Goal: Transaction & Acquisition: Purchase product/service

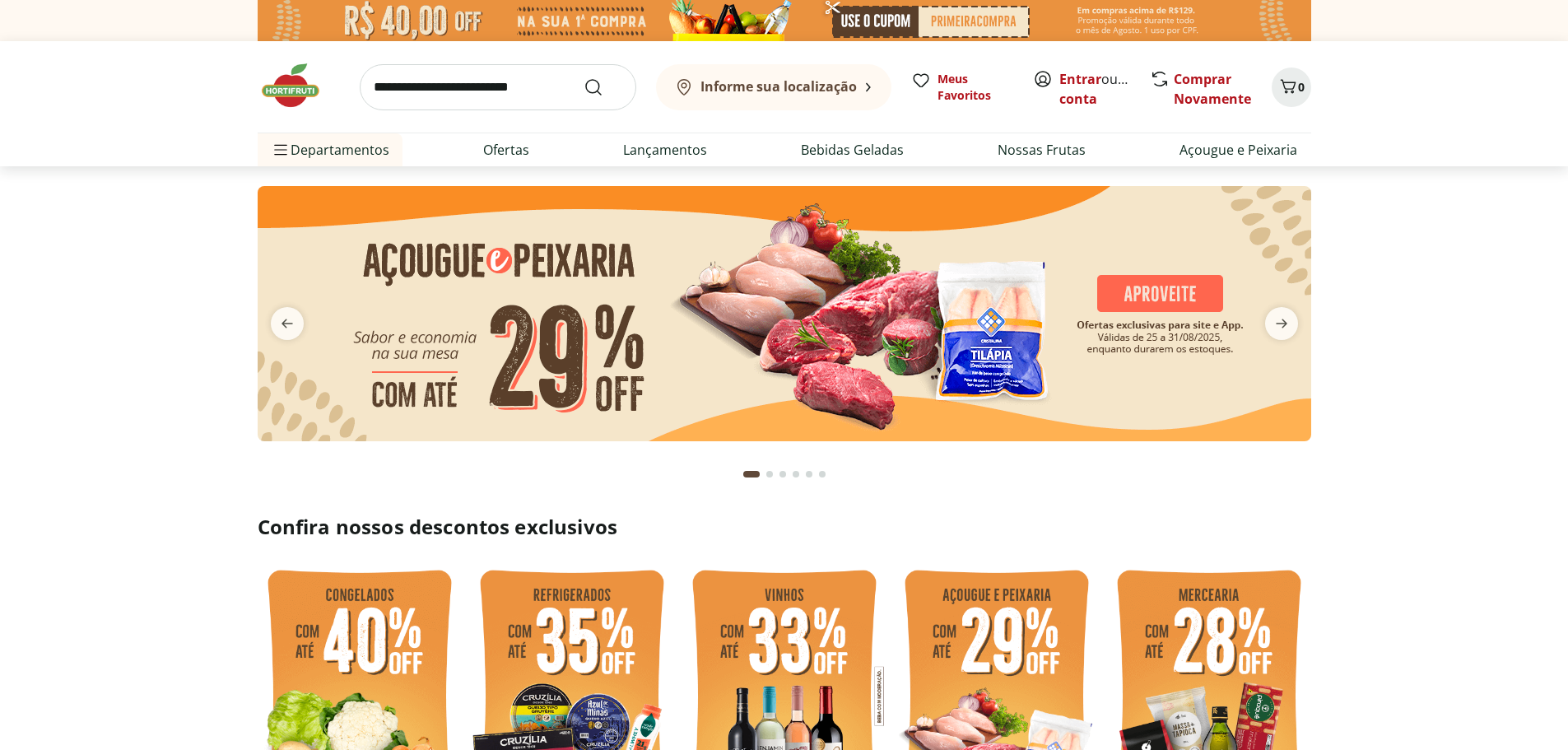
click at [153, 200] on section at bounding box center [784, 330] width 1568 height 328
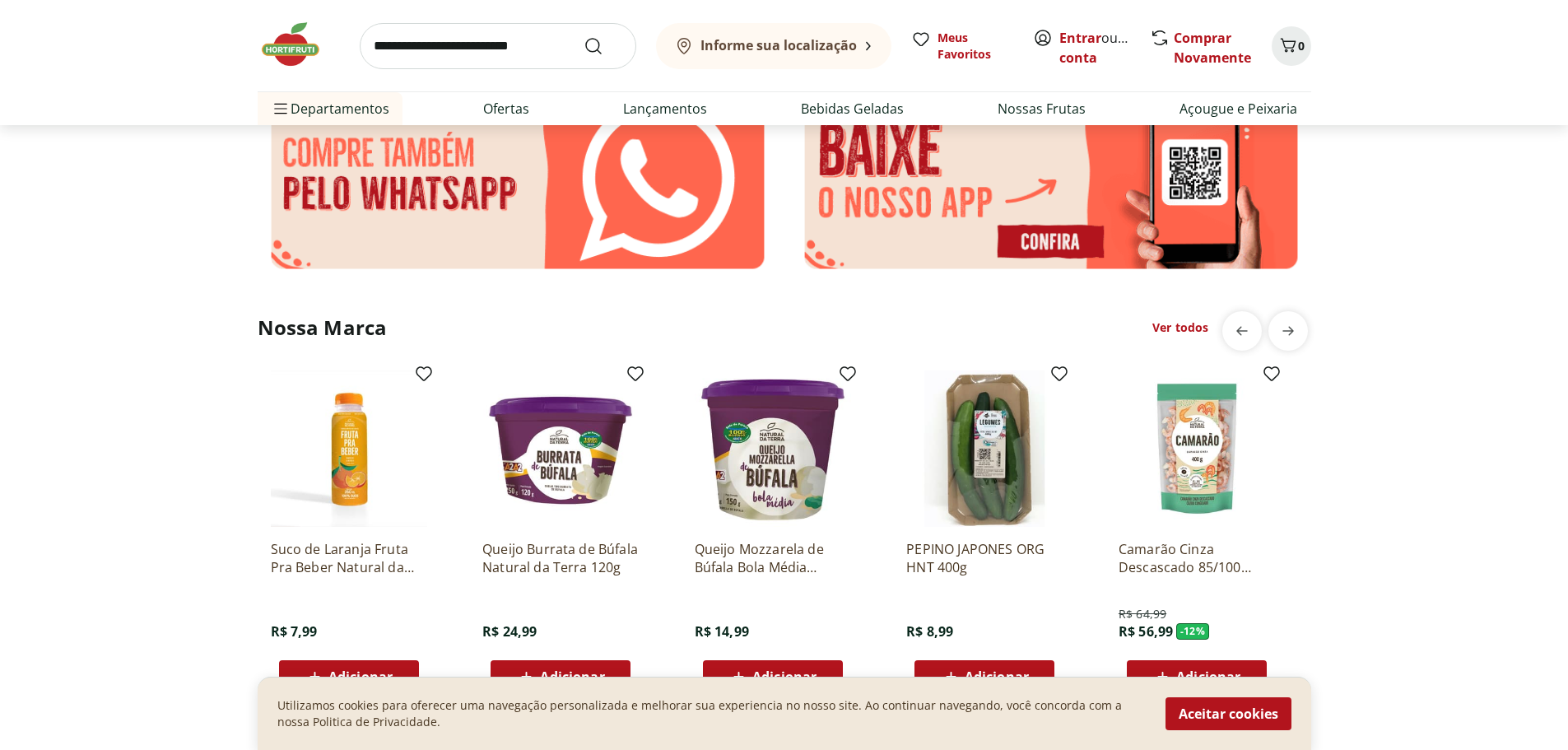
scroll to position [2798, 0]
click at [1224, 707] on button "Aceitar cookies" at bounding box center [1229, 713] width 126 height 33
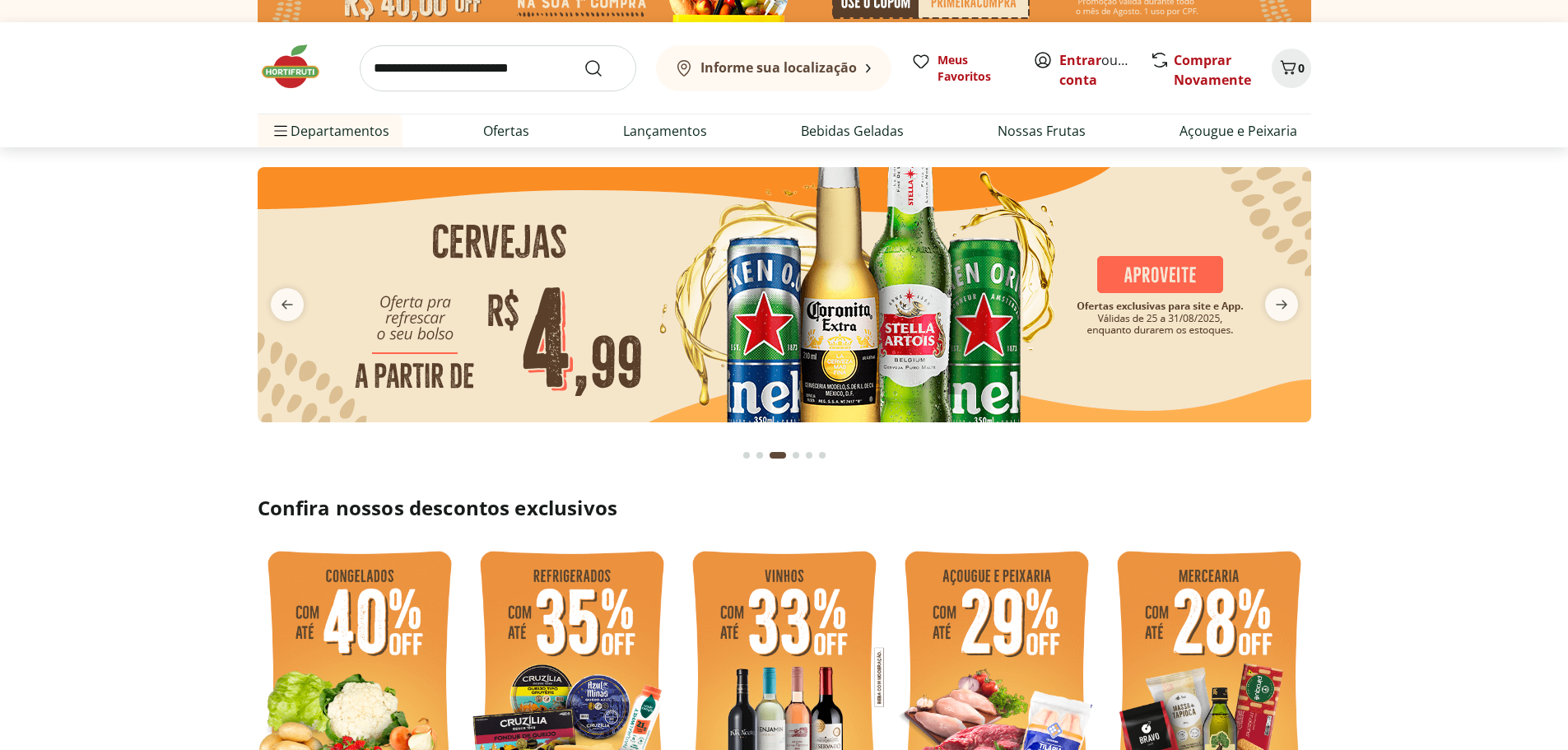
scroll to position [0, 0]
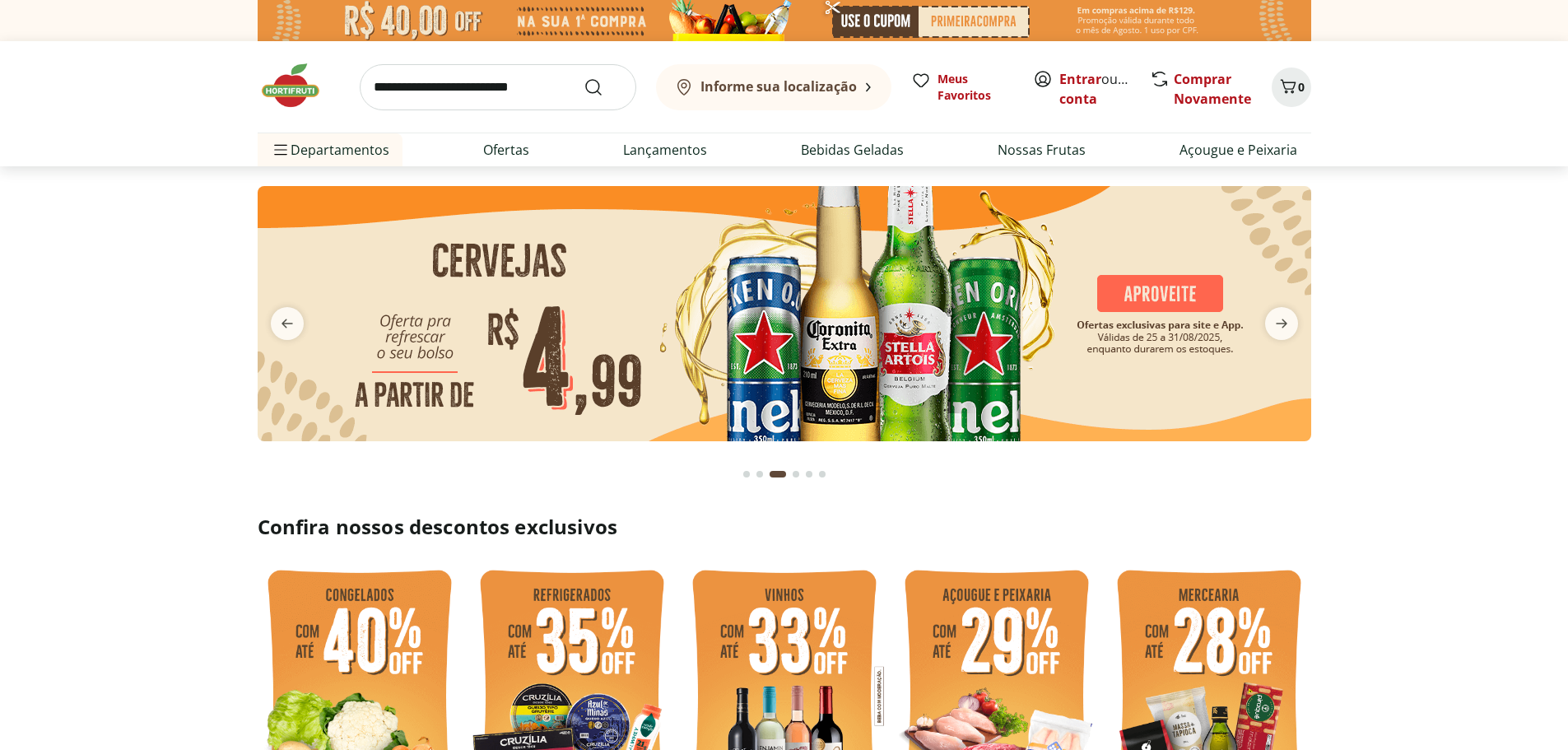
click at [1301, 324] on button "next" at bounding box center [1282, 323] width 59 height 33
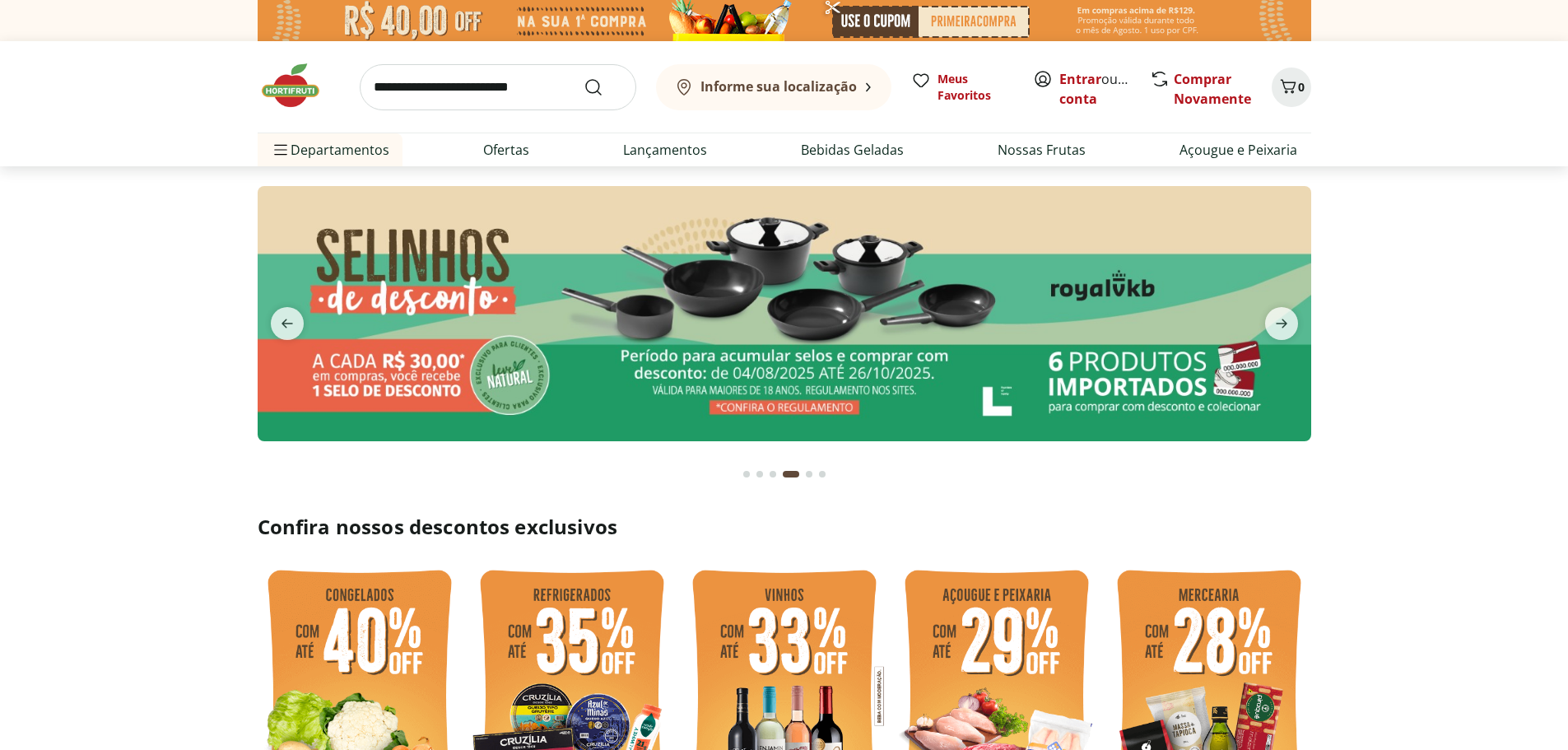
click at [1301, 324] on button "next" at bounding box center [1282, 323] width 59 height 33
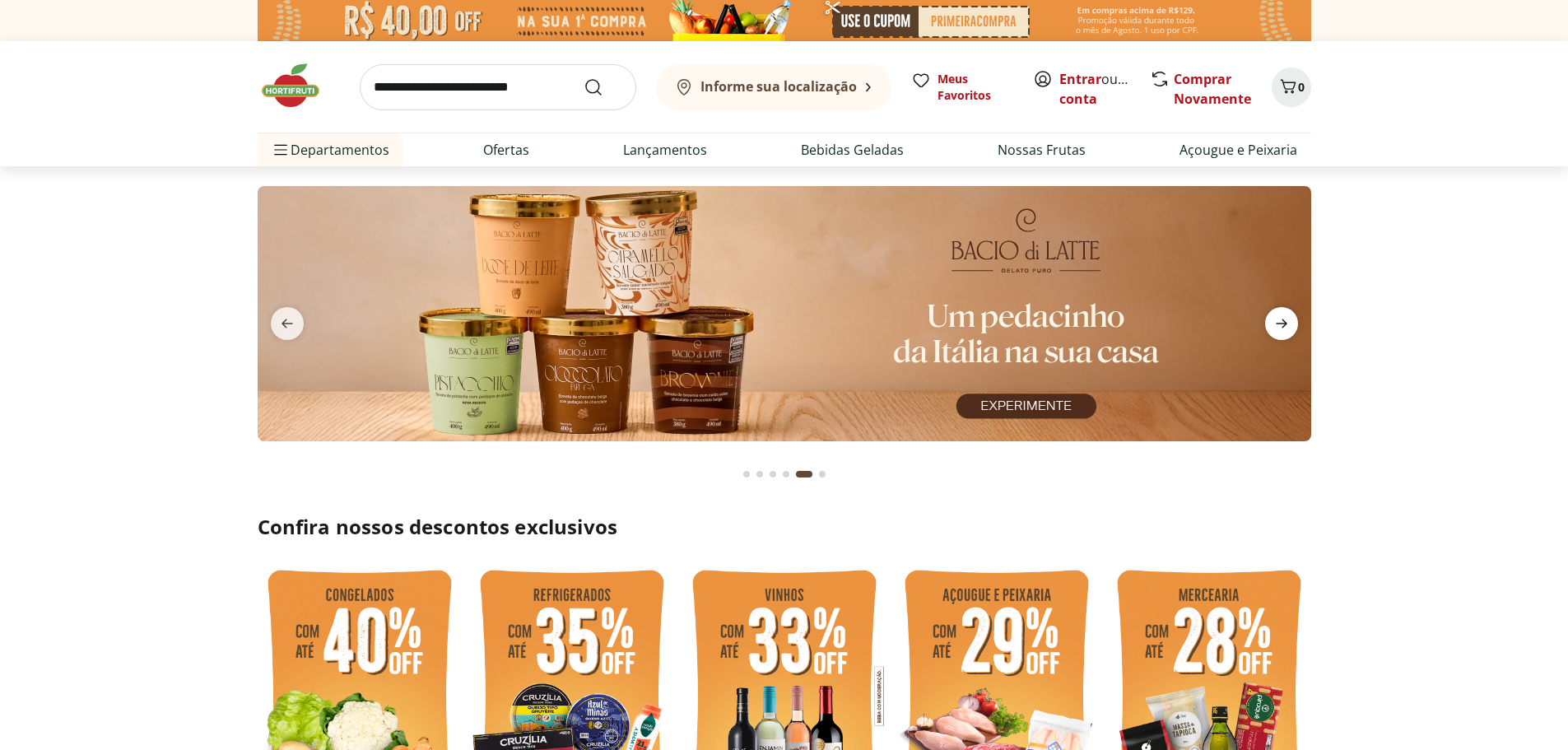
click at [1276, 323] on icon "next" at bounding box center [1282, 324] width 11 height 10
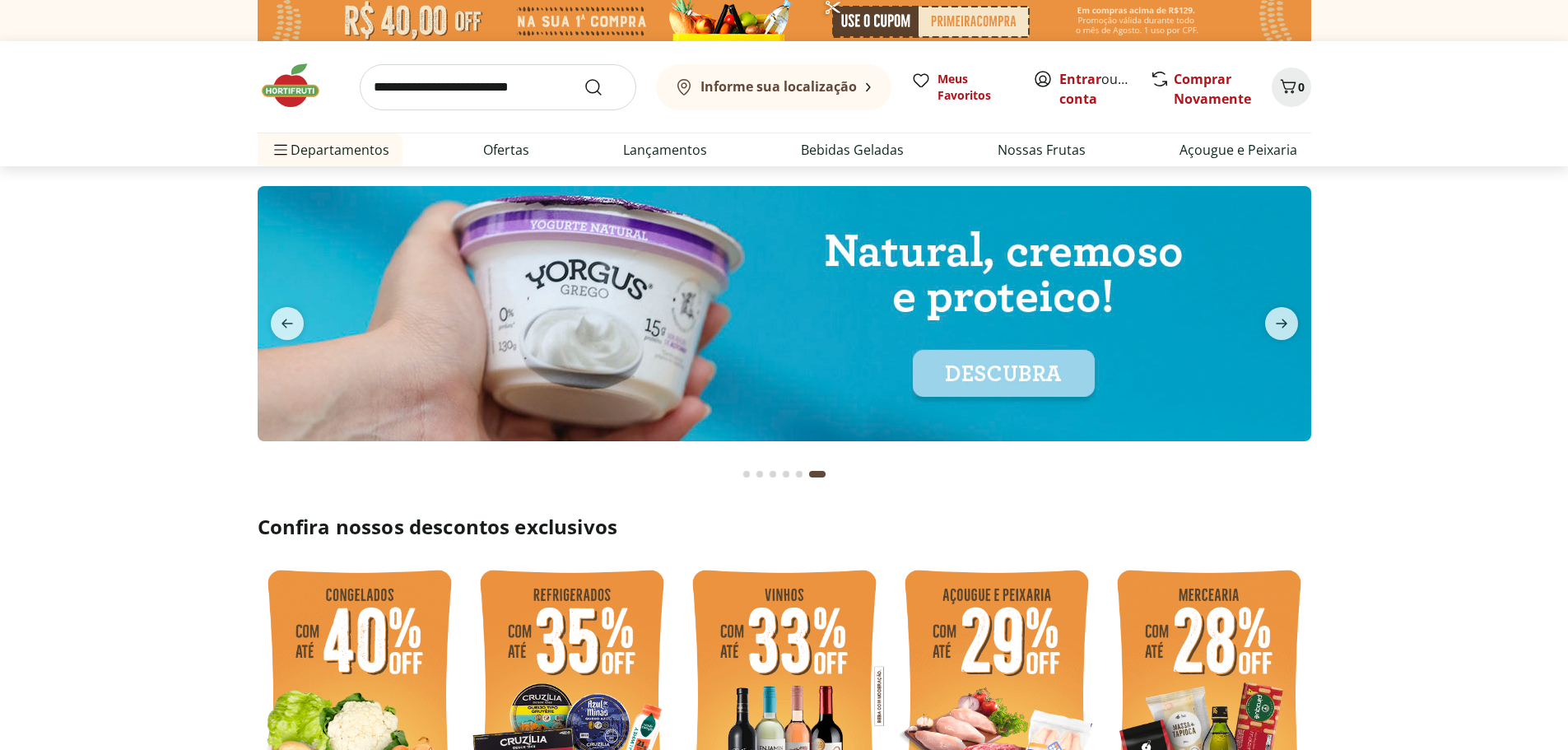
click at [282, 304] on img at bounding box center [784, 314] width 1054 height 255
select select "**********"
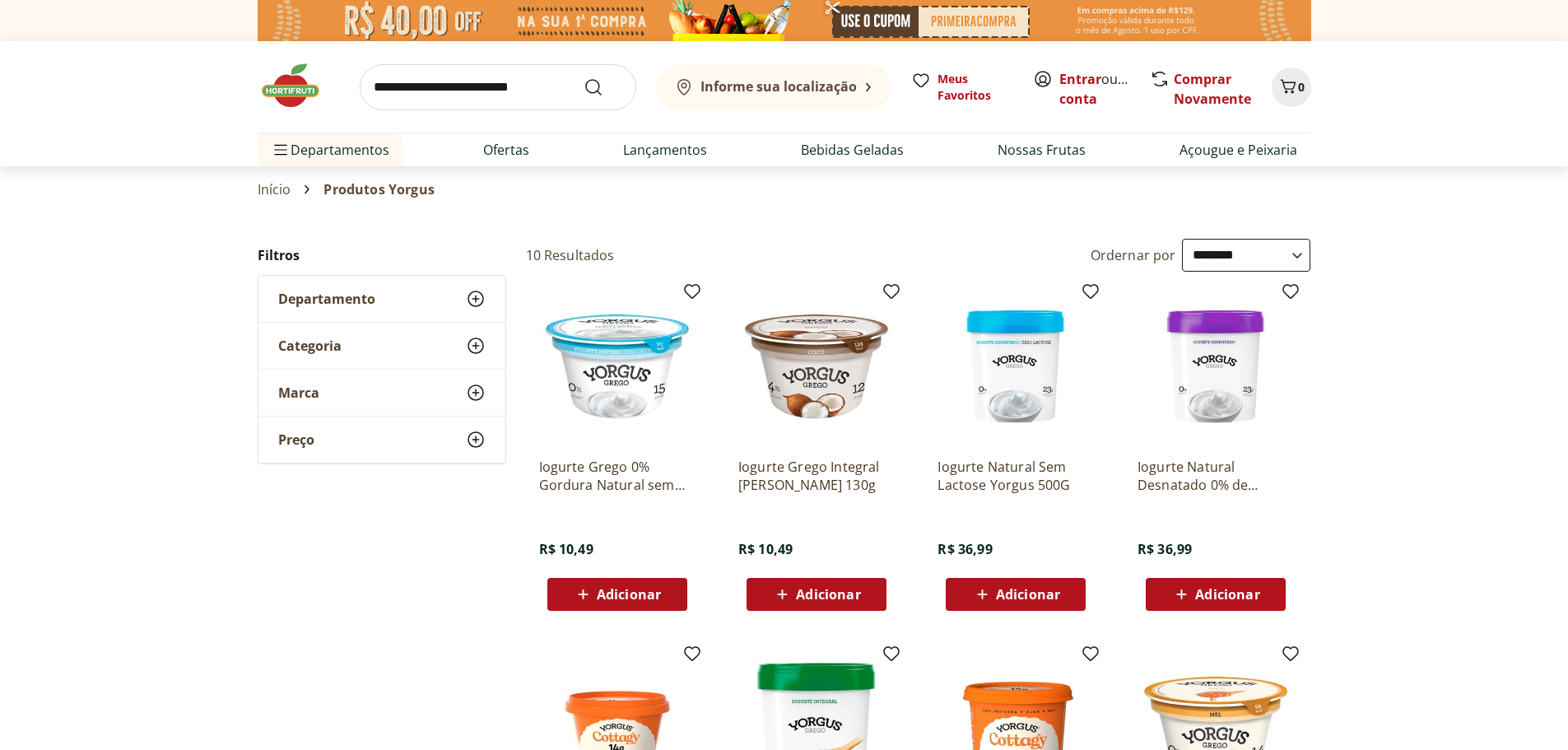
click at [285, 83] on img at bounding box center [299, 86] width 83 height 49
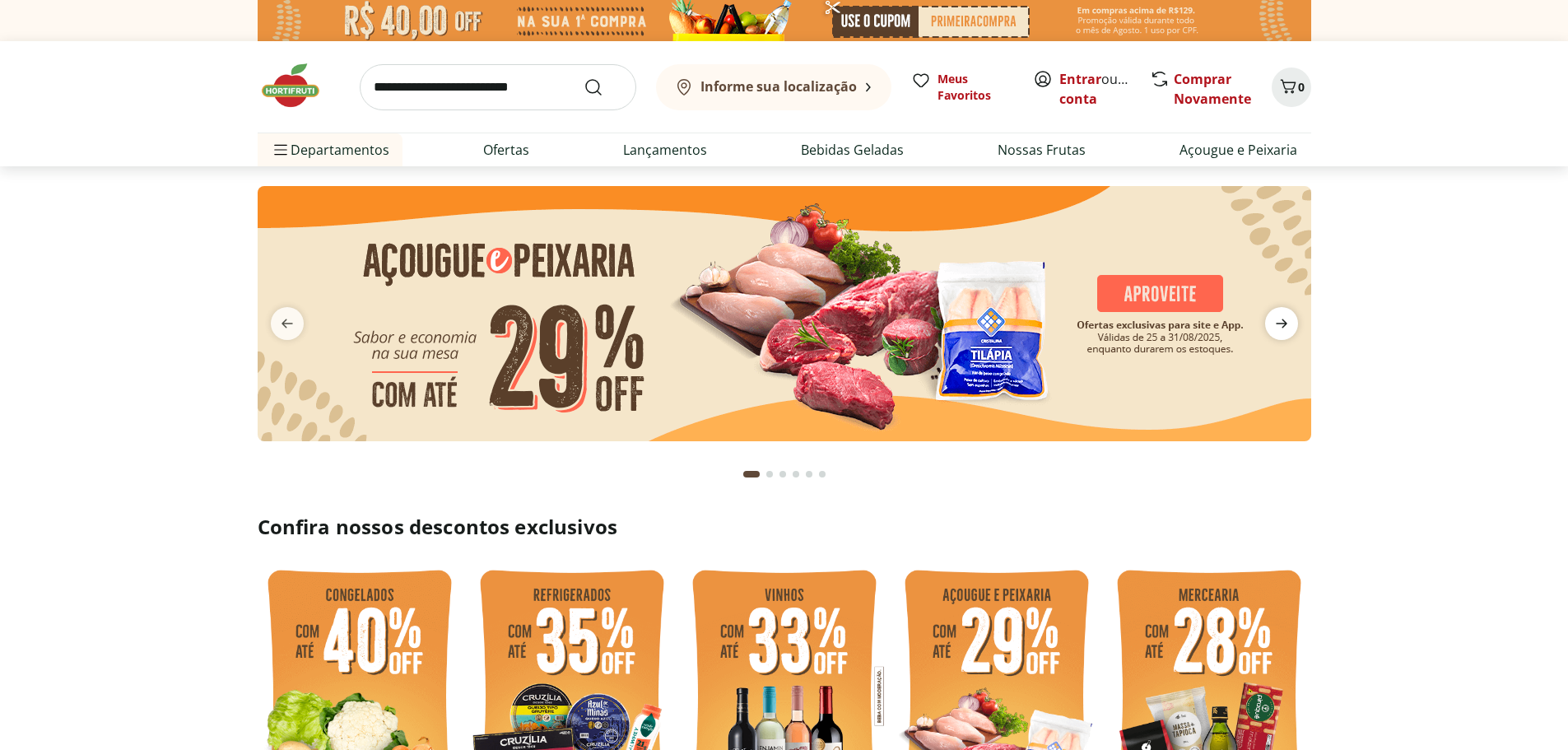
click at [1281, 318] on icon "next" at bounding box center [1282, 323] width 20 height 20
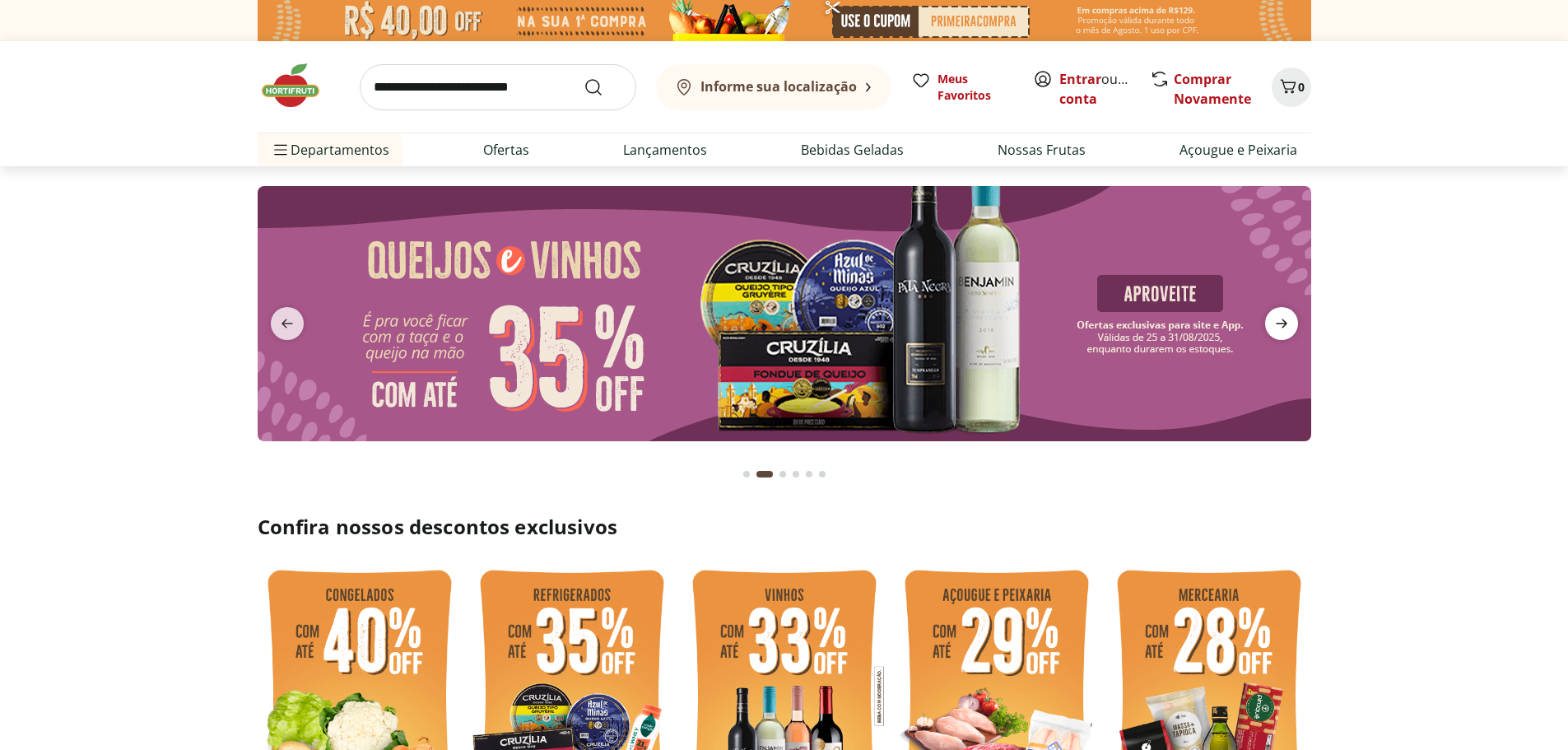
click at [1281, 318] on icon "next" at bounding box center [1282, 323] width 20 height 20
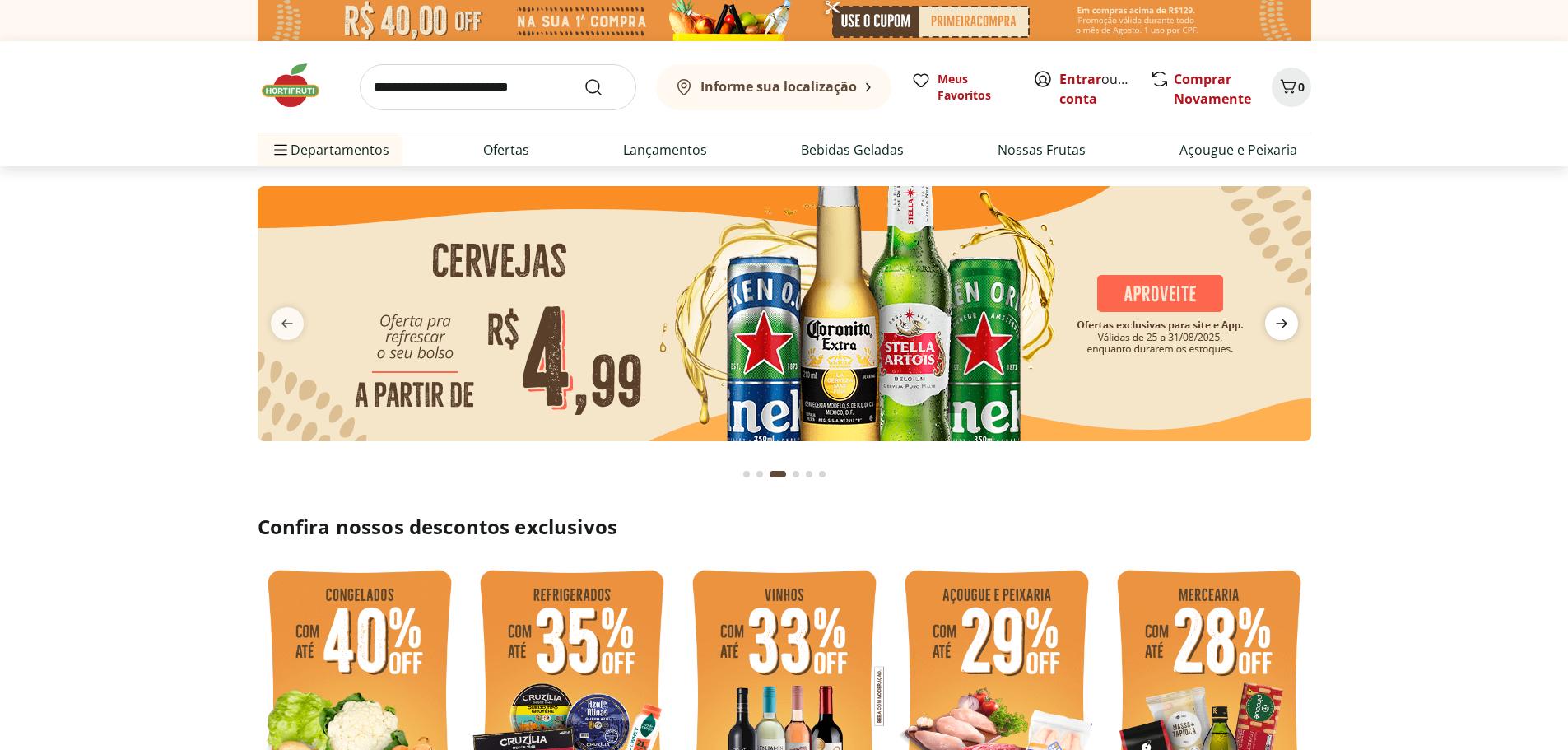
click at [1284, 317] on icon "next" at bounding box center [1282, 323] width 20 height 20
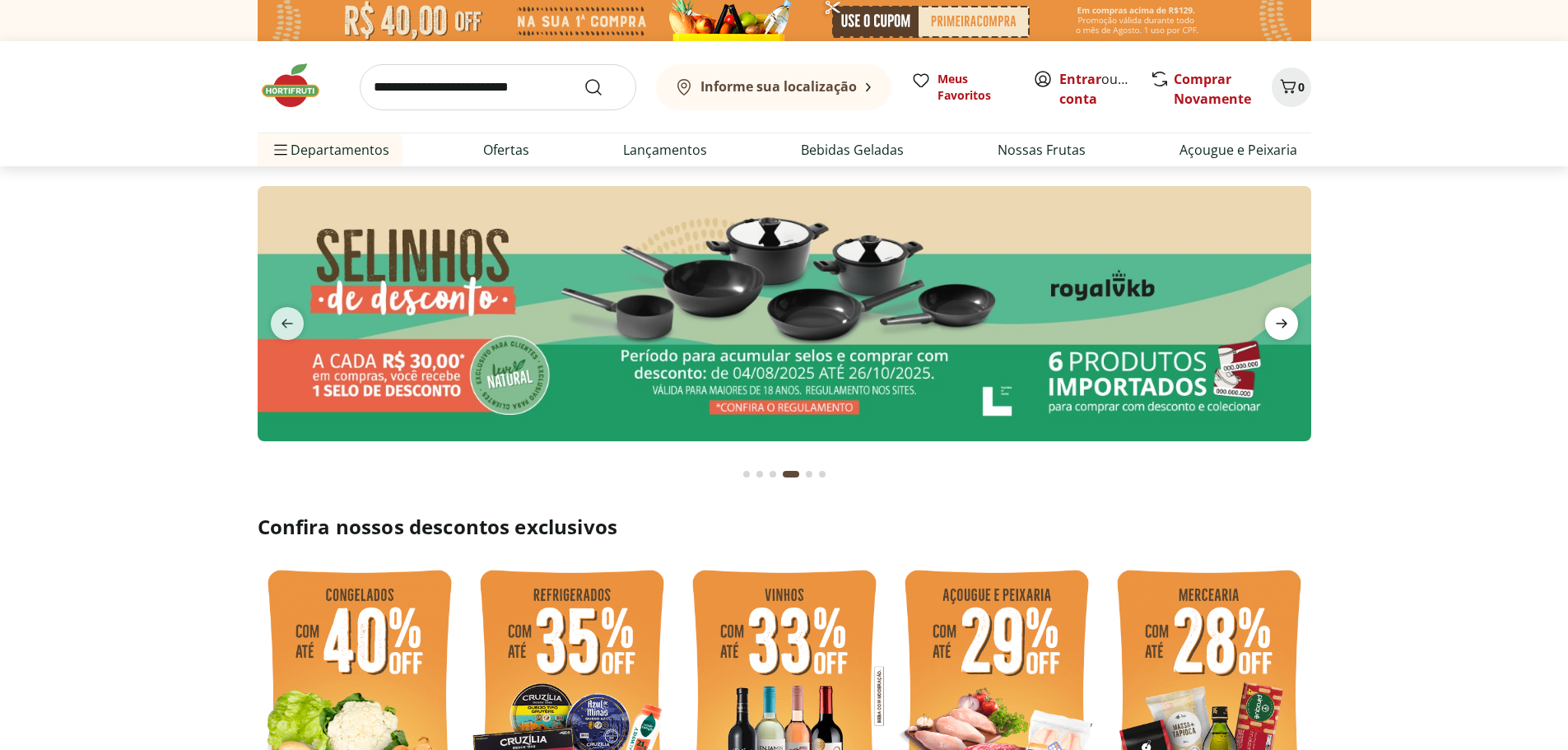
click at [1284, 317] on icon "next" at bounding box center [1282, 323] width 20 height 20
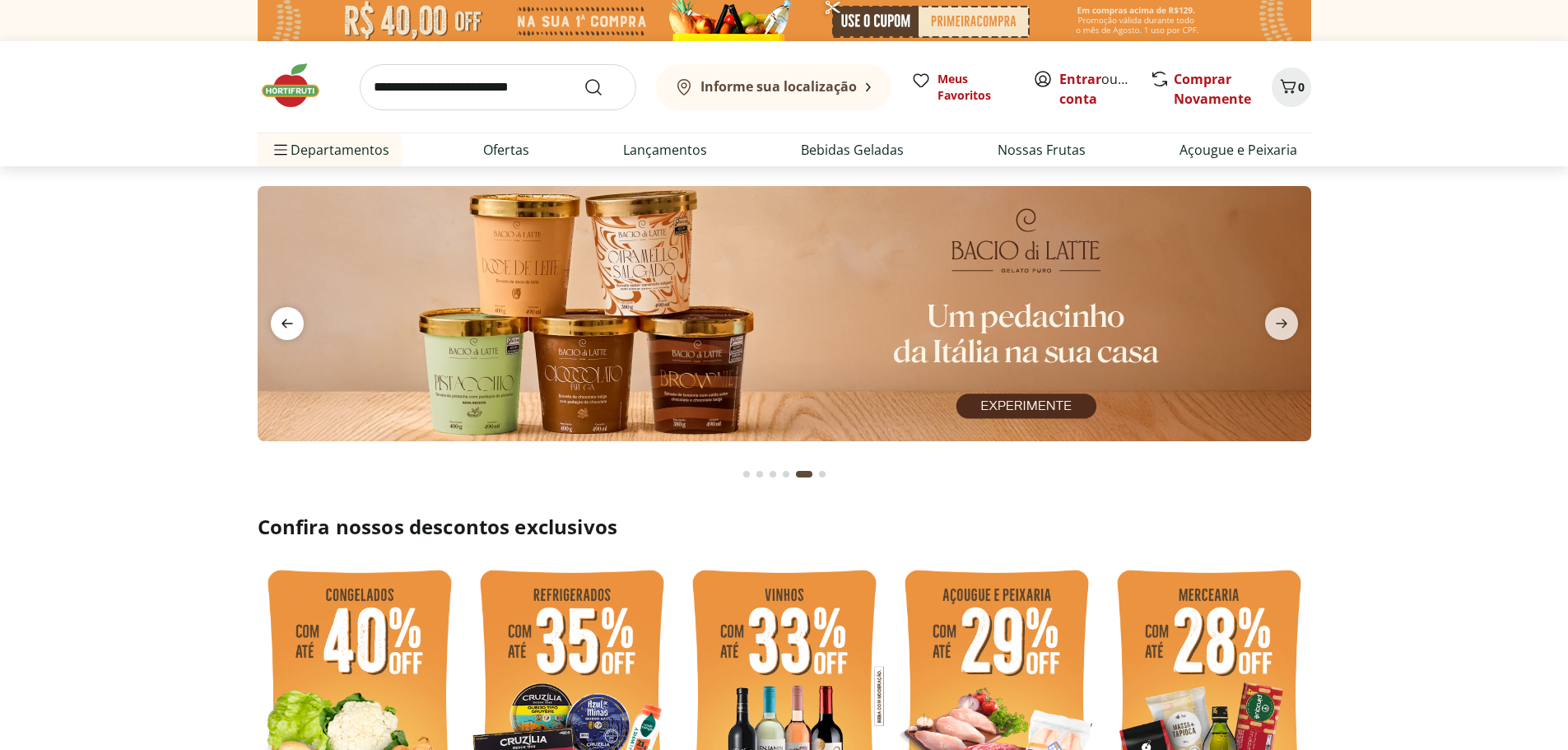
click at [298, 335] on span "previous" at bounding box center [287, 323] width 33 height 33
click at [280, 312] on span "previous" at bounding box center [287, 323] width 33 height 33
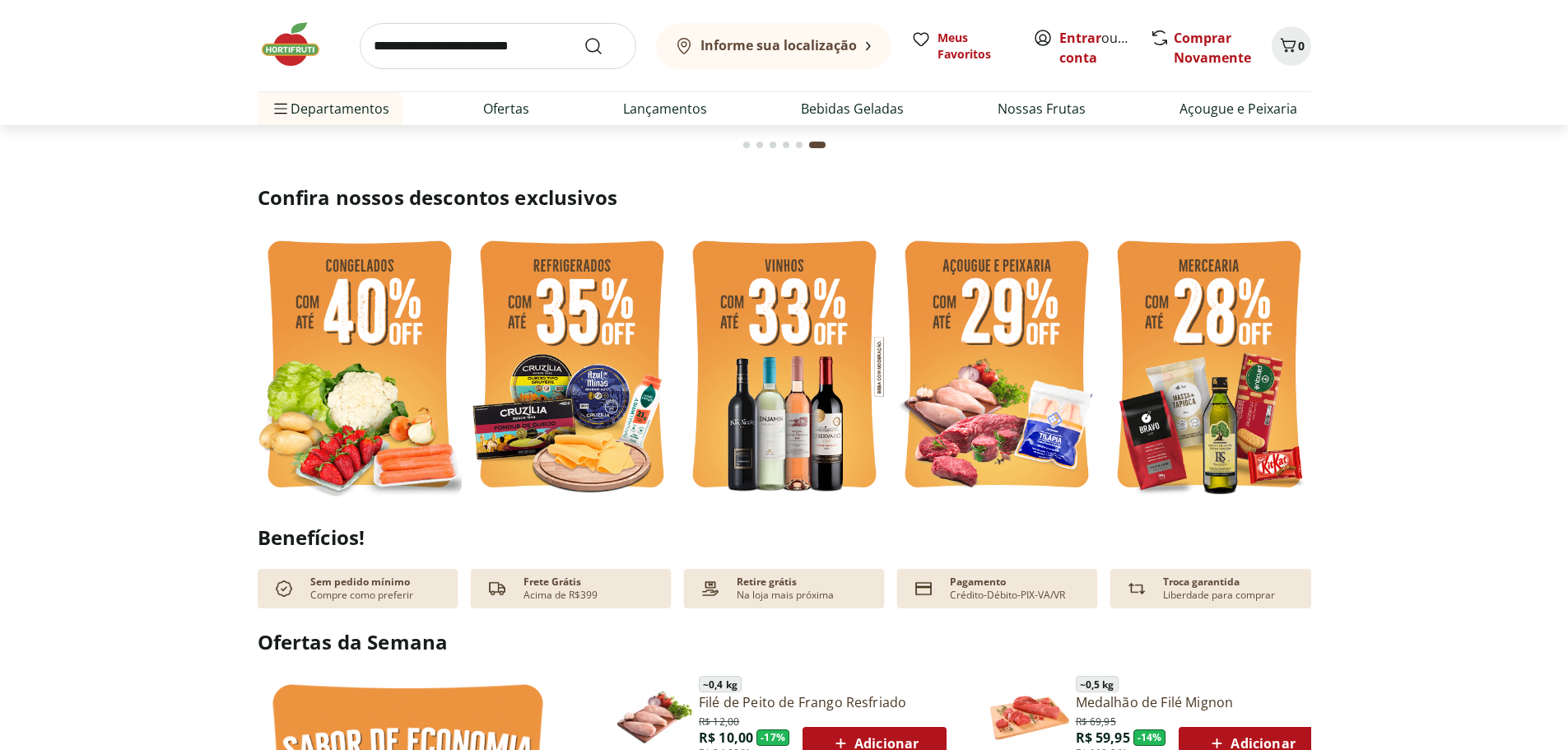
scroll to position [659, 0]
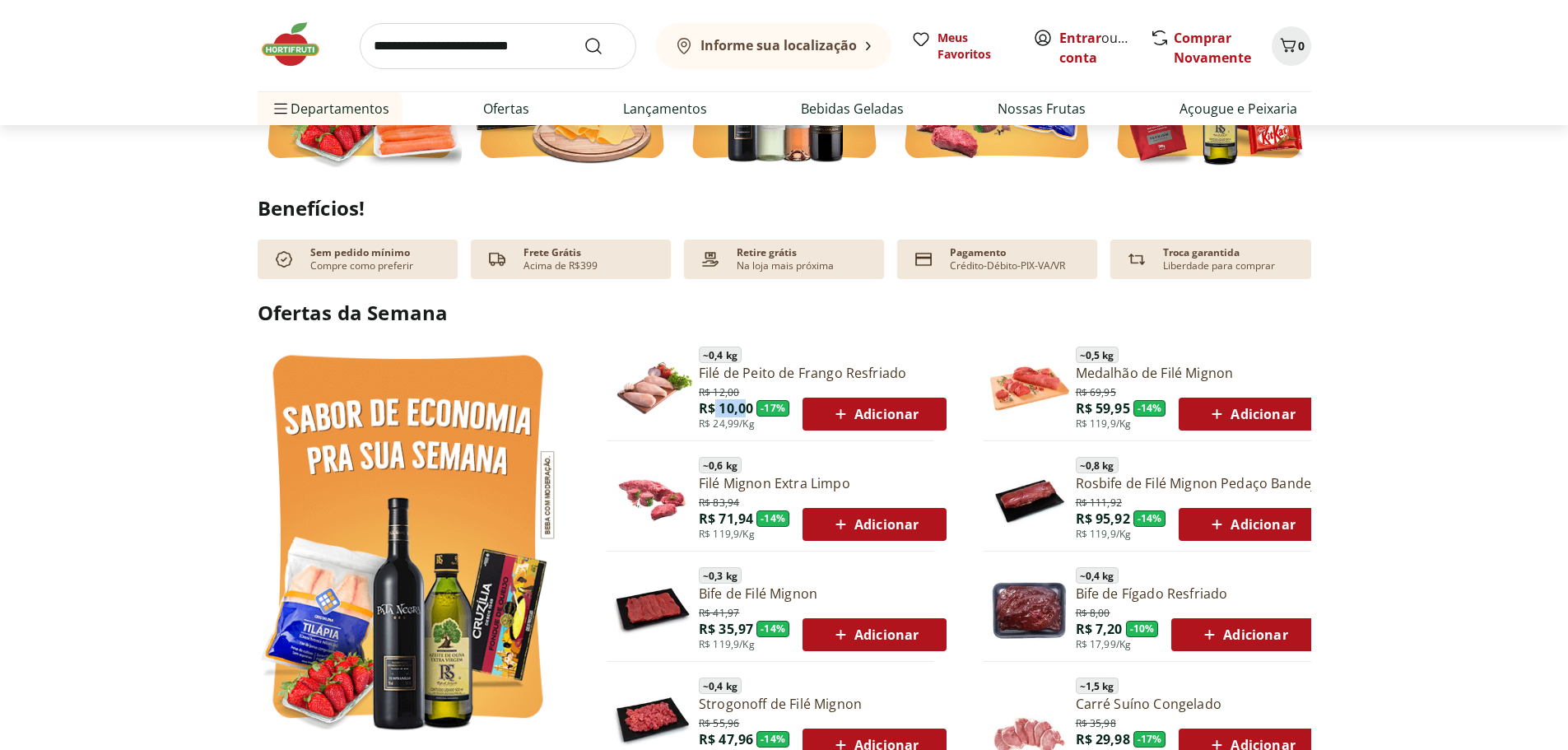
drag, startPoint x: 743, startPoint y: 410, endPoint x: 715, endPoint y: 410, distance: 28.0
click at [715, 410] on span "R$ 10,00" at bounding box center [726, 408] width 54 height 18
click at [752, 413] on span "R$ 10,00" at bounding box center [726, 408] width 54 height 18
drag, startPoint x: 752, startPoint y: 411, endPoint x: 708, endPoint y: 411, distance: 44.0
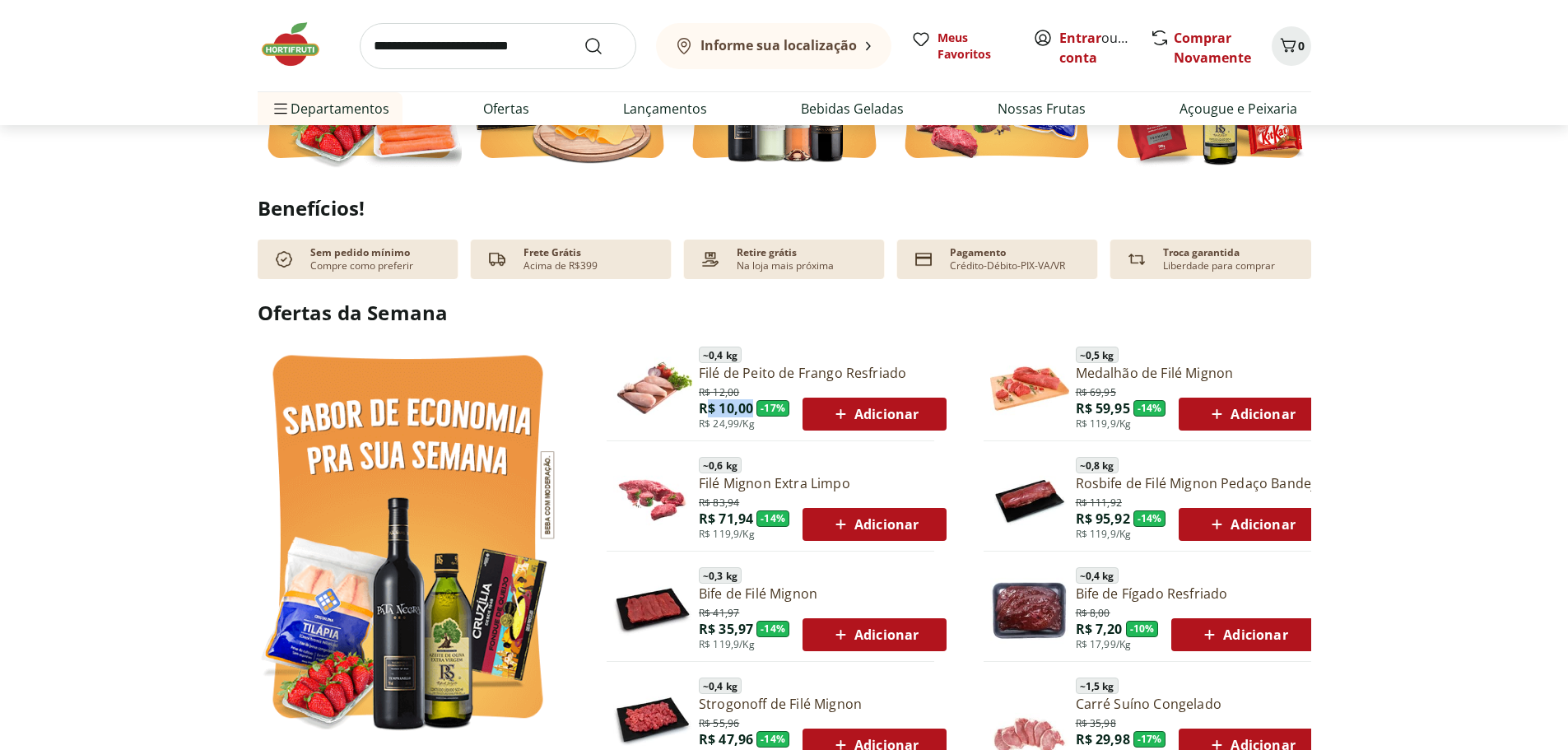
click at [708, 411] on span "R$ 10,00" at bounding box center [726, 408] width 54 height 18
click at [701, 414] on span "R$ 10,00" at bounding box center [726, 408] width 54 height 18
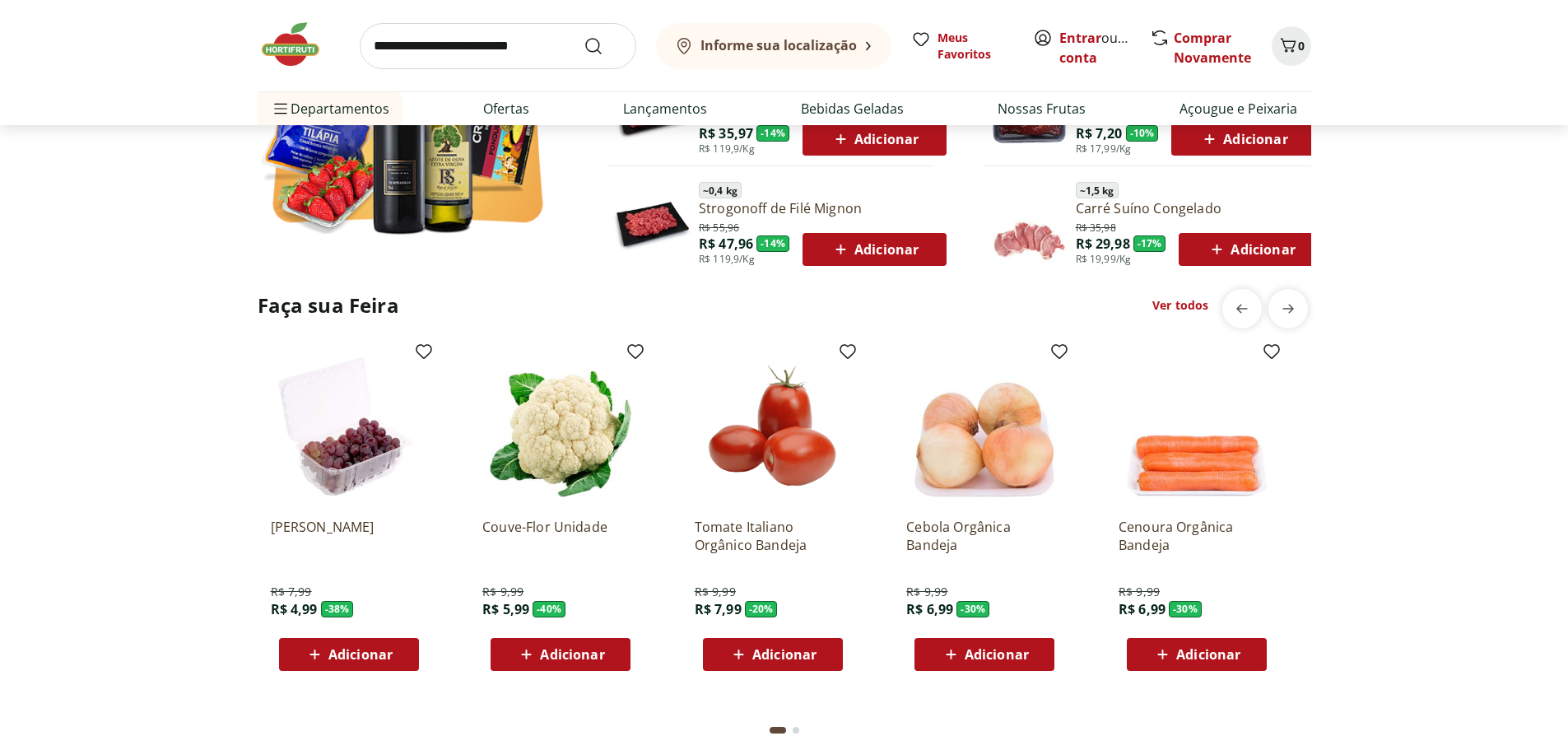
scroll to position [1235, 0]
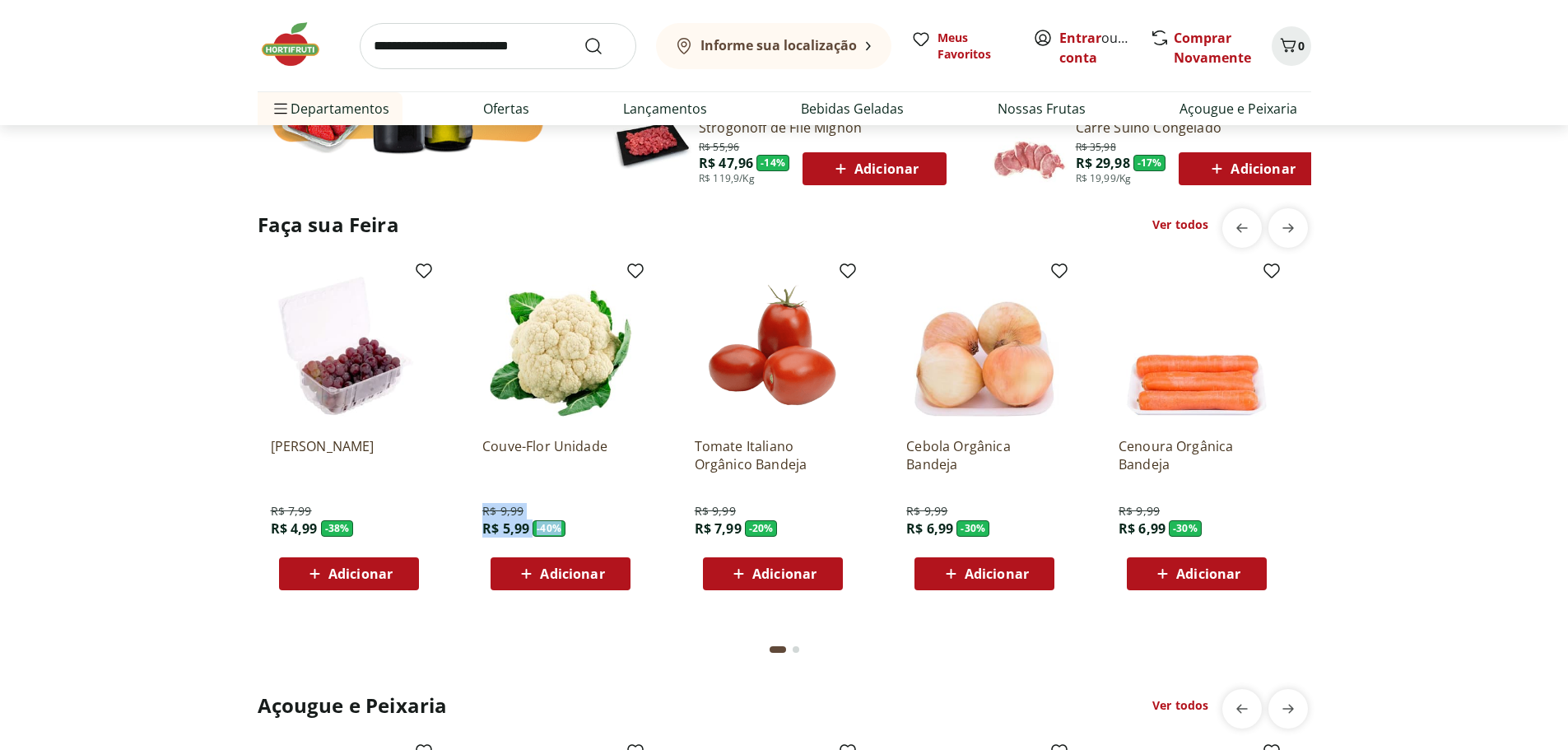
drag, startPoint x: 578, startPoint y: 526, endPoint x: 479, endPoint y: 511, distance: 100.1
click at [479, 511] on div "Couve-Flor Unidade R$ 9,99 R$ 5,99 - 40 % Adicionar" at bounding box center [561, 429] width 183 height 349
click at [592, 523] on div "Couve-Flor Unidade R$ 9,99 R$ 5,99 - 40 % Adicionar" at bounding box center [560, 507] width 157 height 166
drag, startPoint x: 531, startPoint y: 530, endPoint x: 480, endPoint y: 512, distance: 54.1
click at [480, 512] on div "Couve-Flor Unidade R$ 9,99 R$ 5,99 - 40 % Adicionar" at bounding box center [561, 429] width 183 height 349
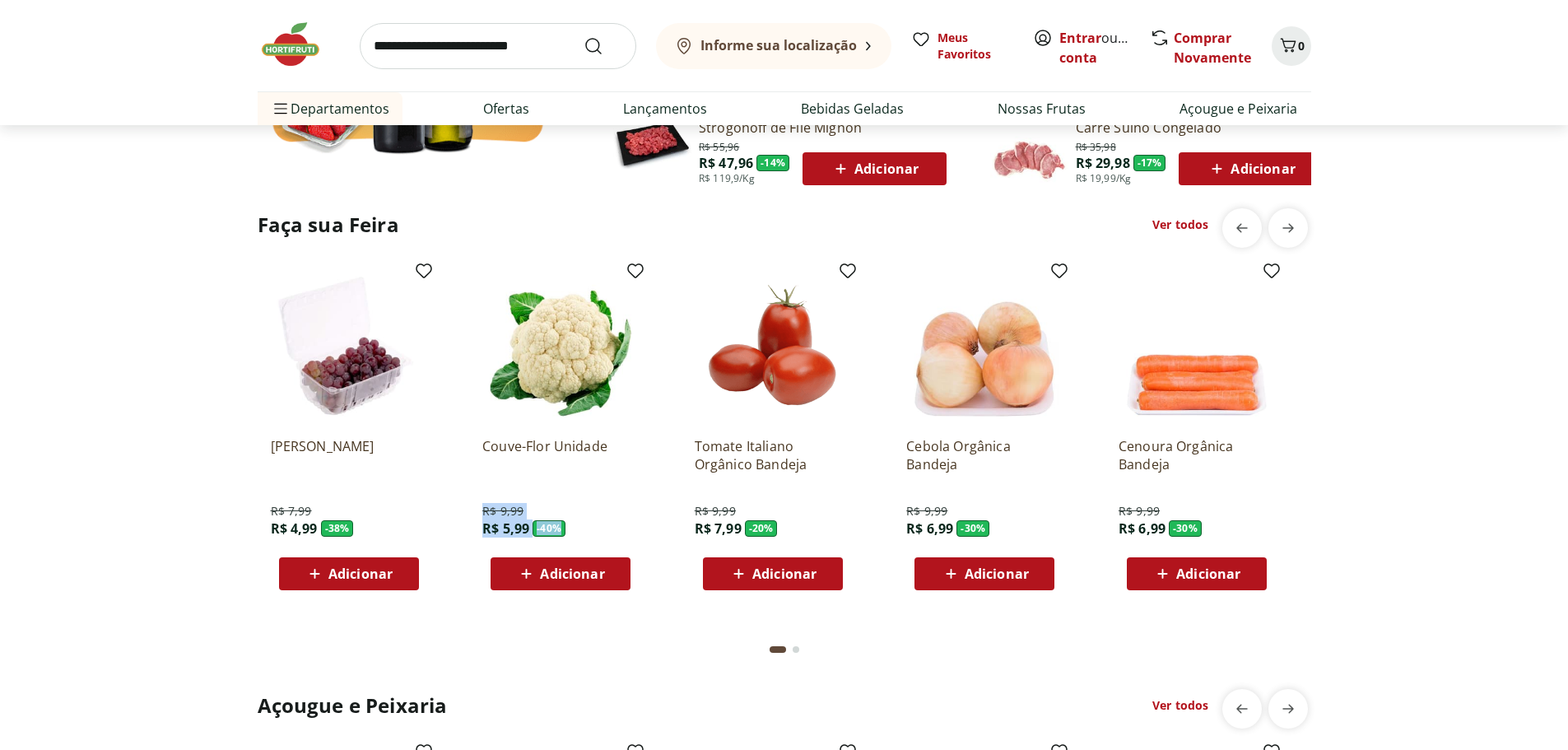
drag, startPoint x: 561, startPoint y: 506, endPoint x: 561, endPoint y: 478, distance: 28.0
click at [561, 478] on div "Couve-Flor Unidade R$ 9,99 R$ 5,99 - 40 % Adicionar" at bounding box center [560, 507] width 157 height 166
click at [541, 480] on div at bounding box center [560, 488] width 157 height 16
drag, startPoint x: 549, startPoint y: 510, endPoint x: 545, endPoint y: 475, distance: 35.2
click at [545, 475] on div "Couve-Flor Unidade R$ 9,99 R$ 5,99 - 40 % Adicionar" at bounding box center [560, 507] width 157 height 166
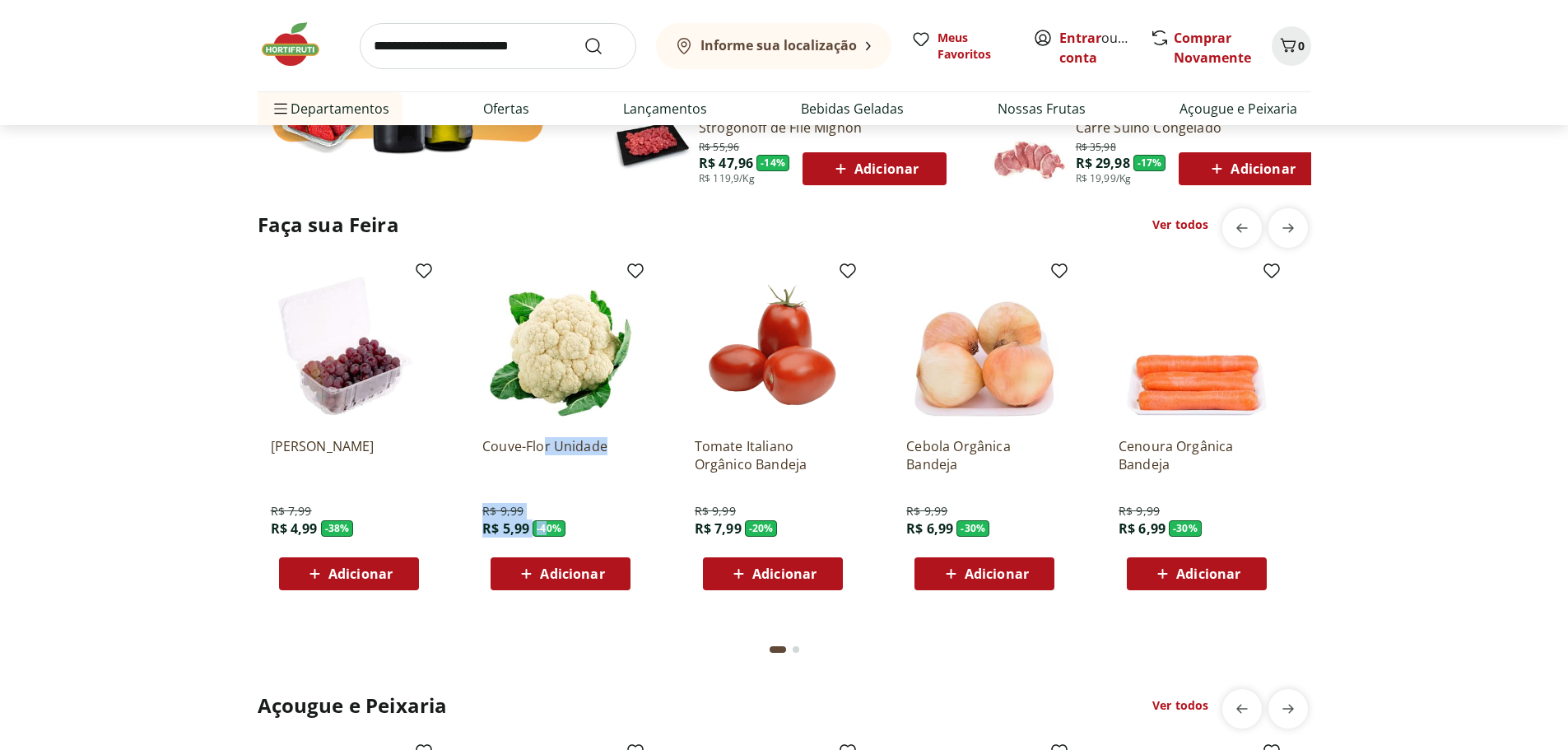
click at [528, 490] on div at bounding box center [560, 488] width 157 height 16
drag, startPoint x: 482, startPoint y: 504, endPoint x: 542, endPoint y: 541, distance: 70.5
click at [542, 541] on div "R$ 9,99 R$ 5,99 - 40 %" at bounding box center [523, 527] width 83 height 48
click at [615, 525] on div "Couve-Flor Unidade R$ 9,99 R$ 5,99 - 40 % Adicionar" at bounding box center [560, 507] width 157 height 166
drag, startPoint x: 685, startPoint y: 437, endPoint x: 789, endPoint y: 522, distance: 134.3
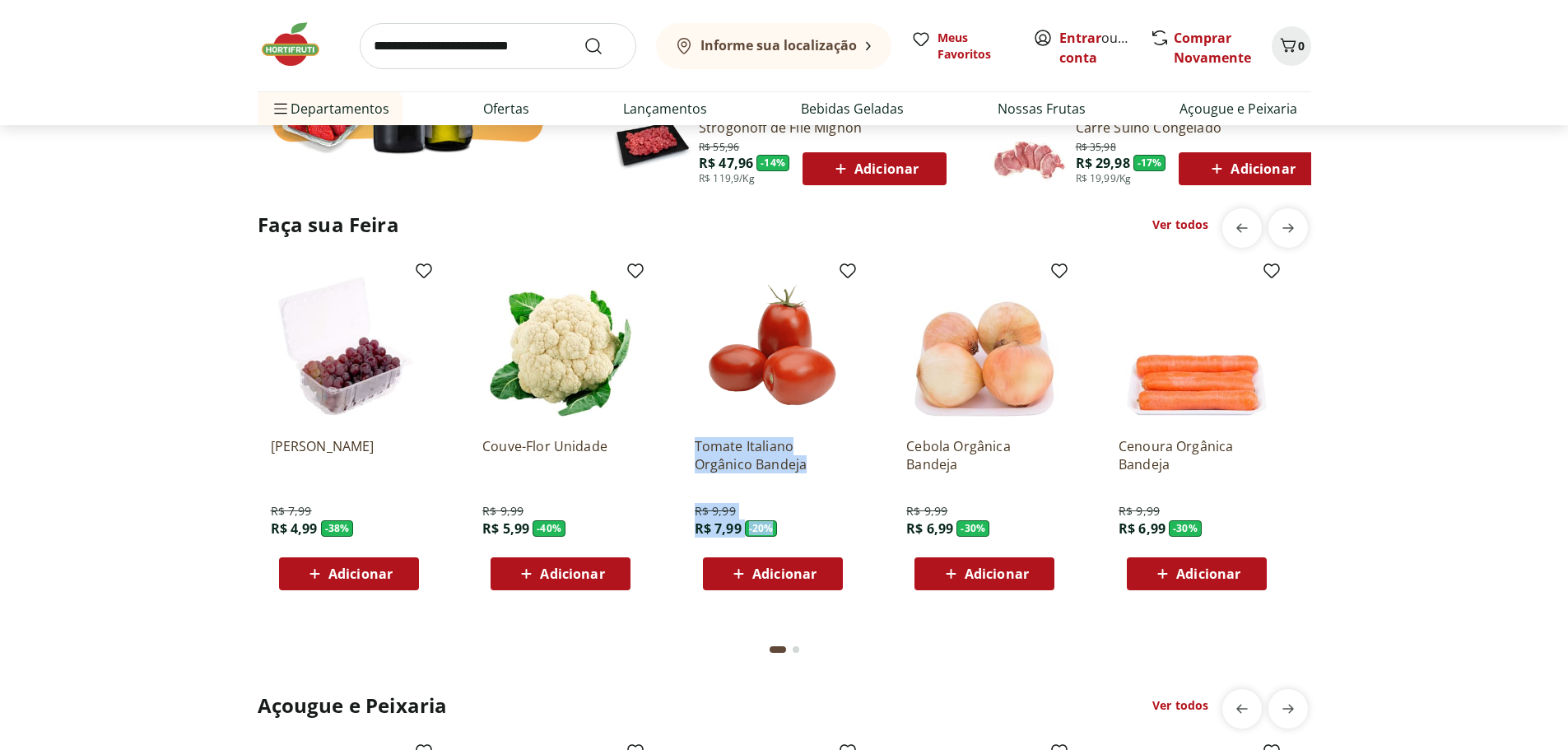
click at [789, 522] on div "Tomate Italiano Orgânico Bandeja R$ 9,99 R$ 7,99 - 20 % Adicionar" at bounding box center [773, 429] width 183 height 349
click at [813, 494] on div at bounding box center [773, 488] width 157 height 16
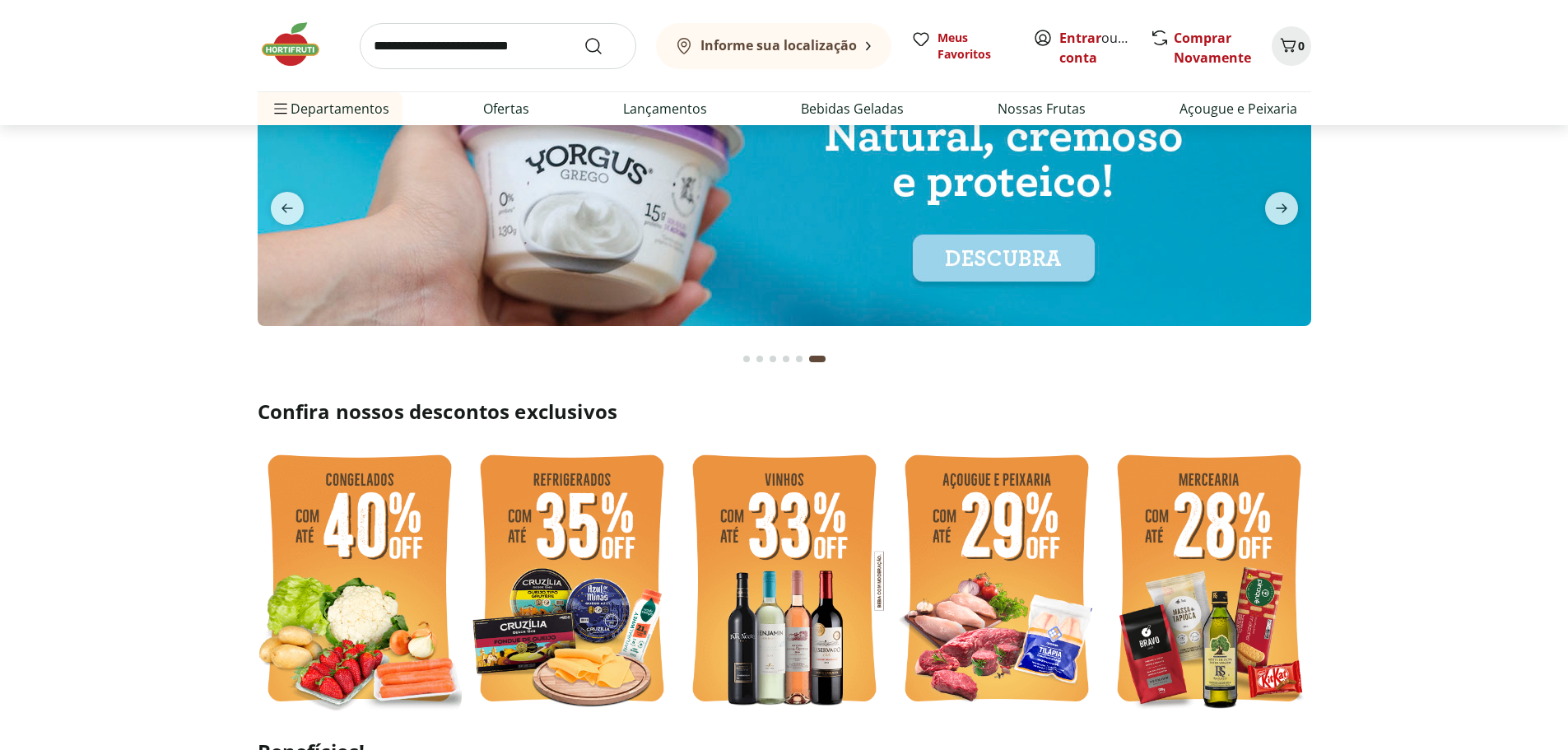
scroll to position [0, 0]
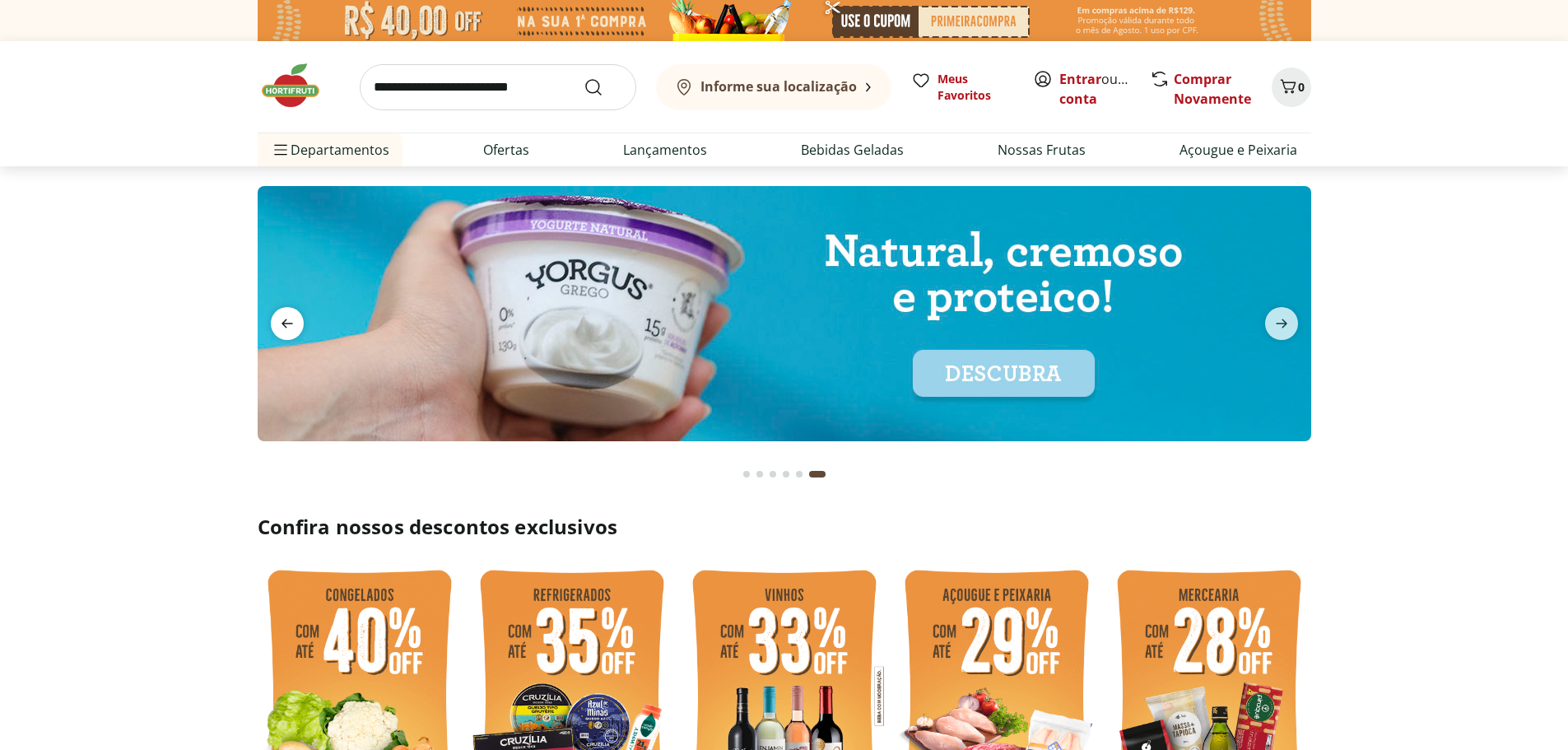
click at [295, 315] on icon "previous" at bounding box center [287, 323] width 20 height 20
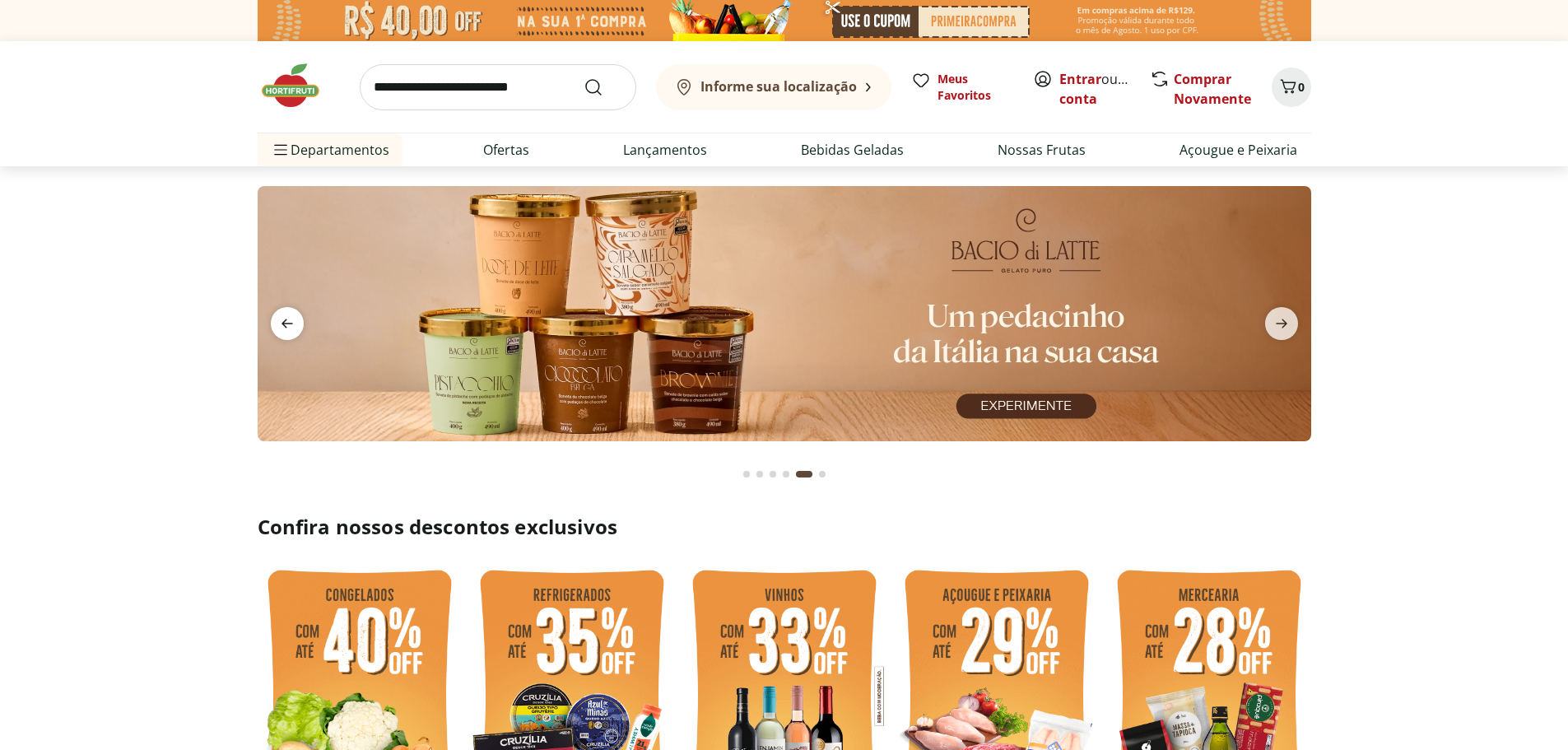
click at [289, 317] on icon "previous" at bounding box center [287, 323] width 20 height 20
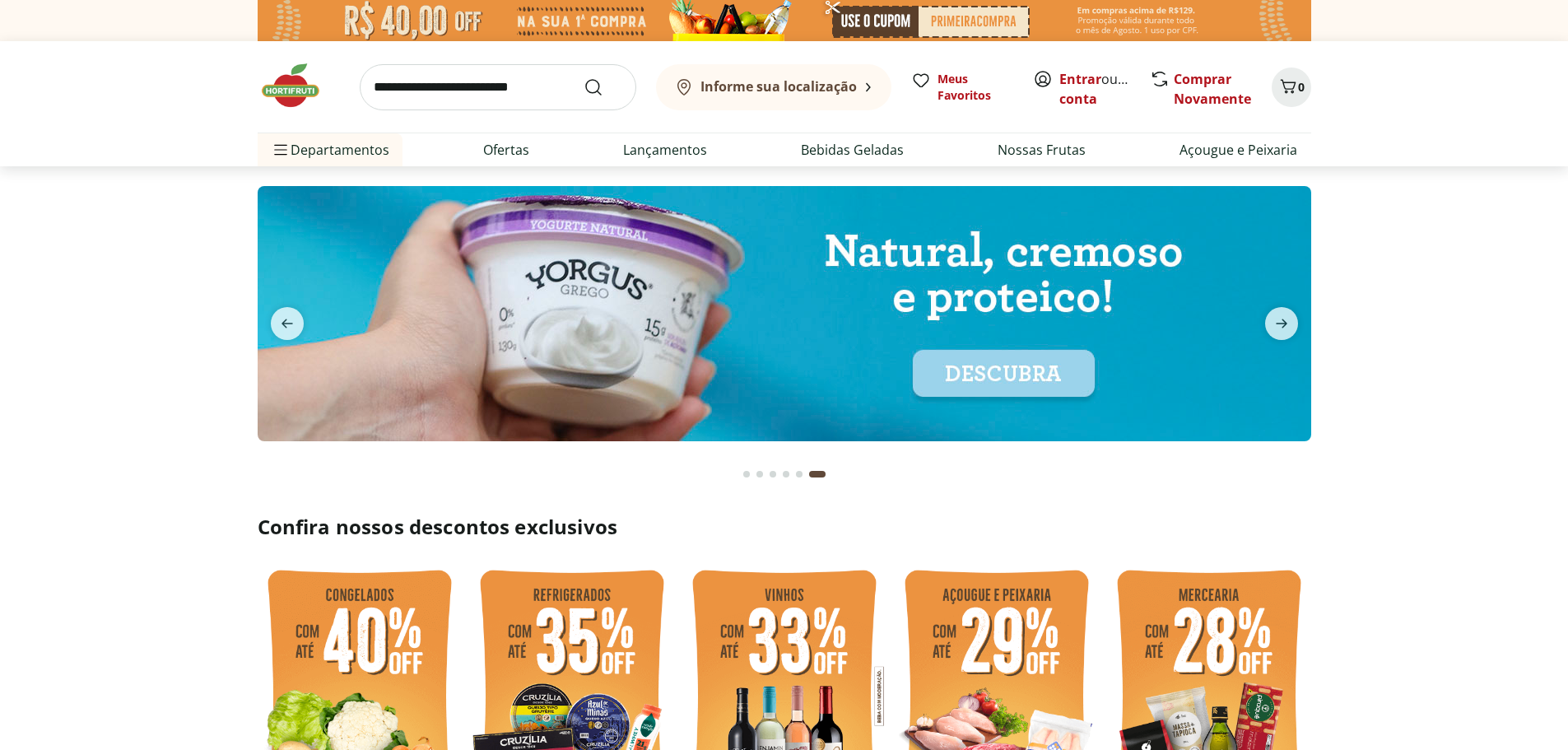
drag, startPoint x: 1481, startPoint y: 652, endPoint x: 1468, endPoint y: 648, distance: 13.6
click at [1481, 652] on section "Confira nossos descontos exclusivos" at bounding box center [784, 674] width 1568 height 321
click at [281, 312] on span "previous" at bounding box center [287, 323] width 33 height 33
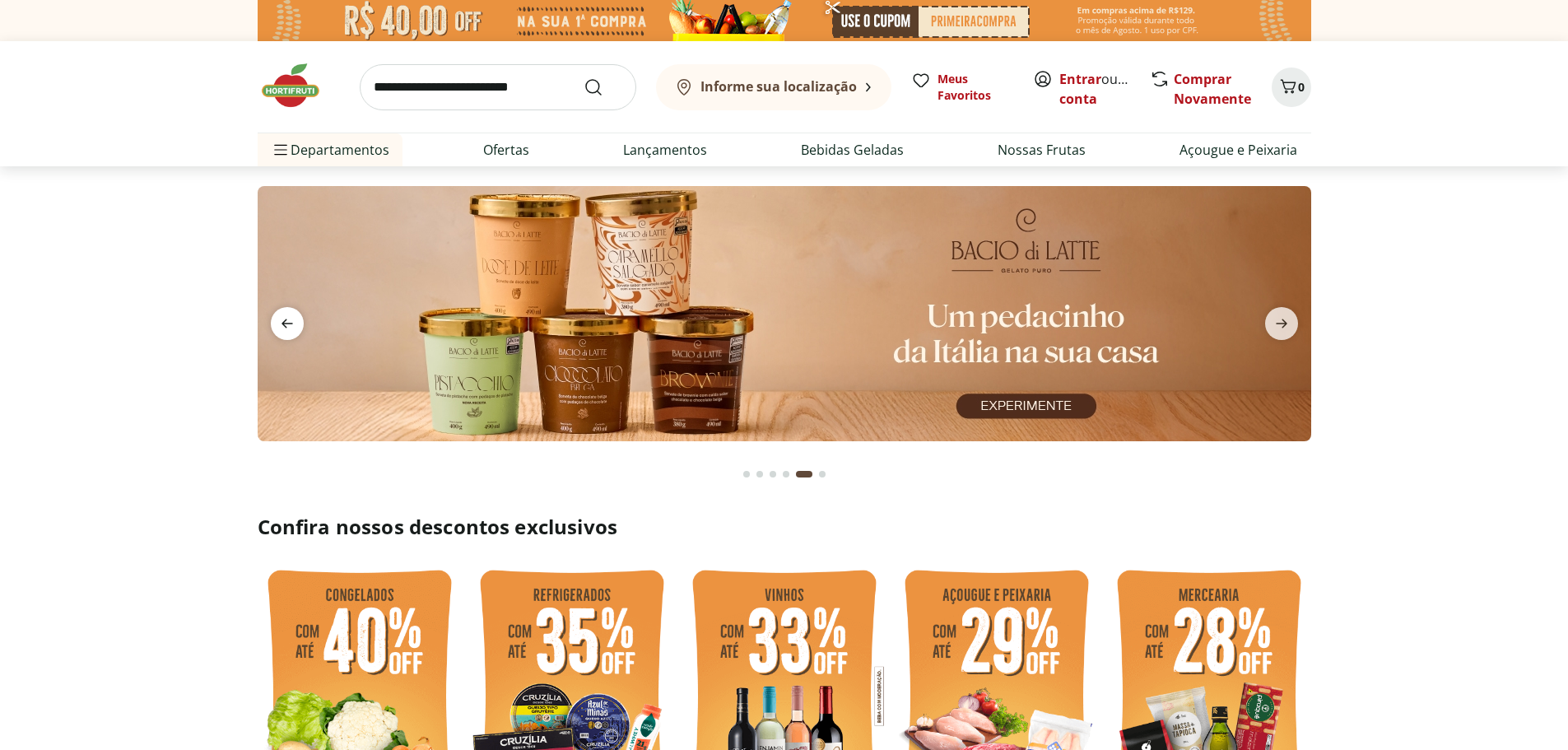
click at [287, 316] on icon "previous" at bounding box center [287, 323] width 20 height 20
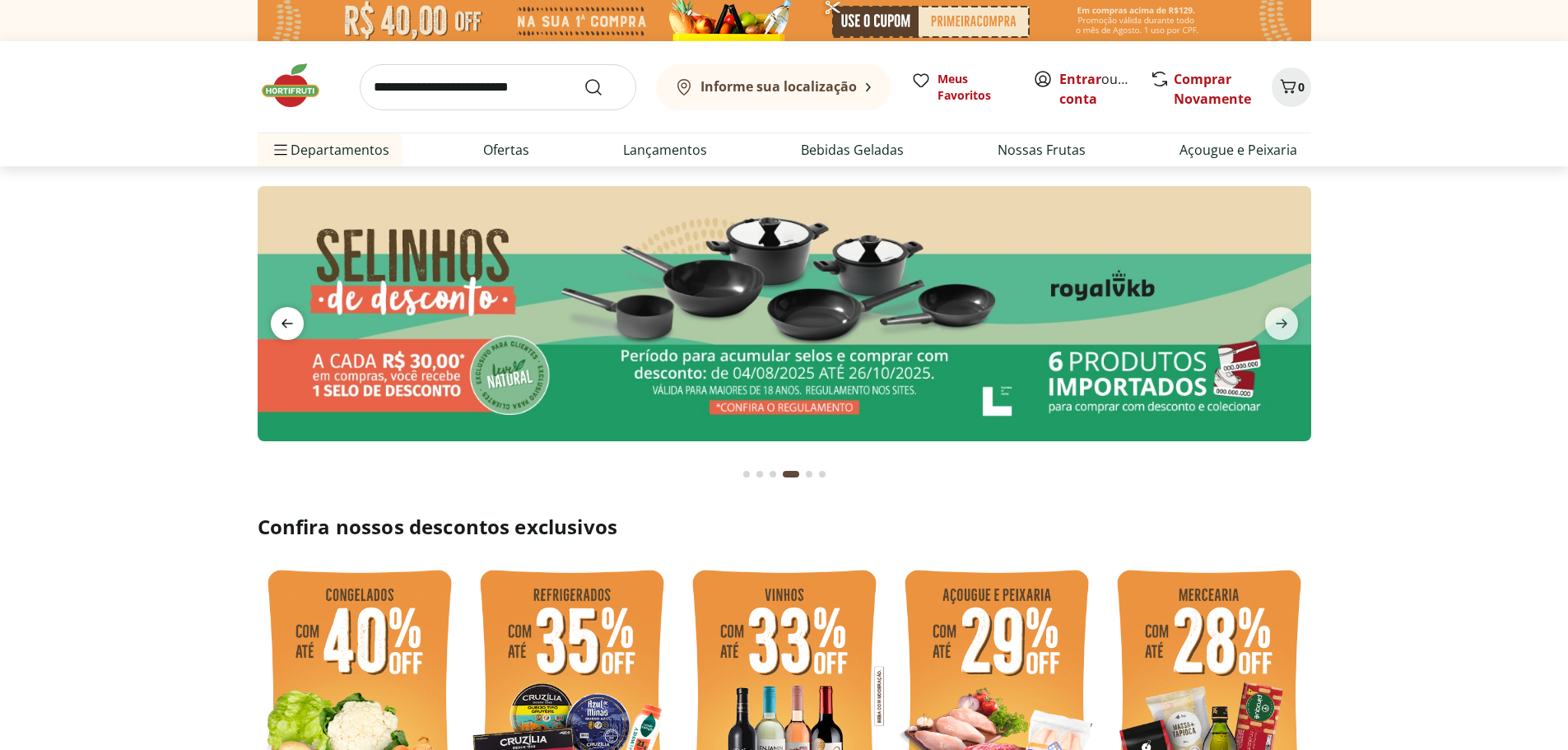
click at [287, 316] on icon "previous" at bounding box center [287, 323] width 20 height 20
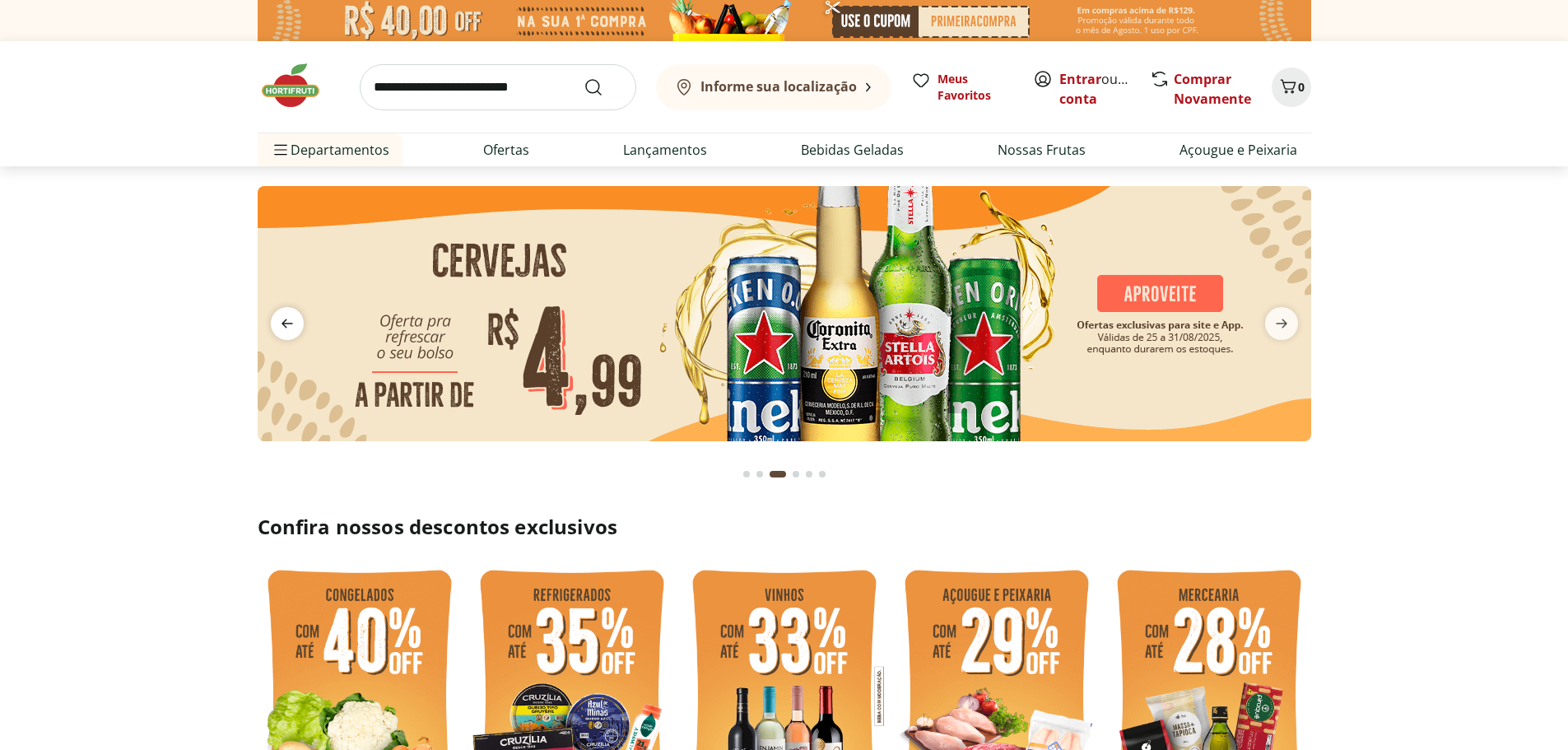
click at [287, 316] on icon "previous" at bounding box center [287, 323] width 20 height 20
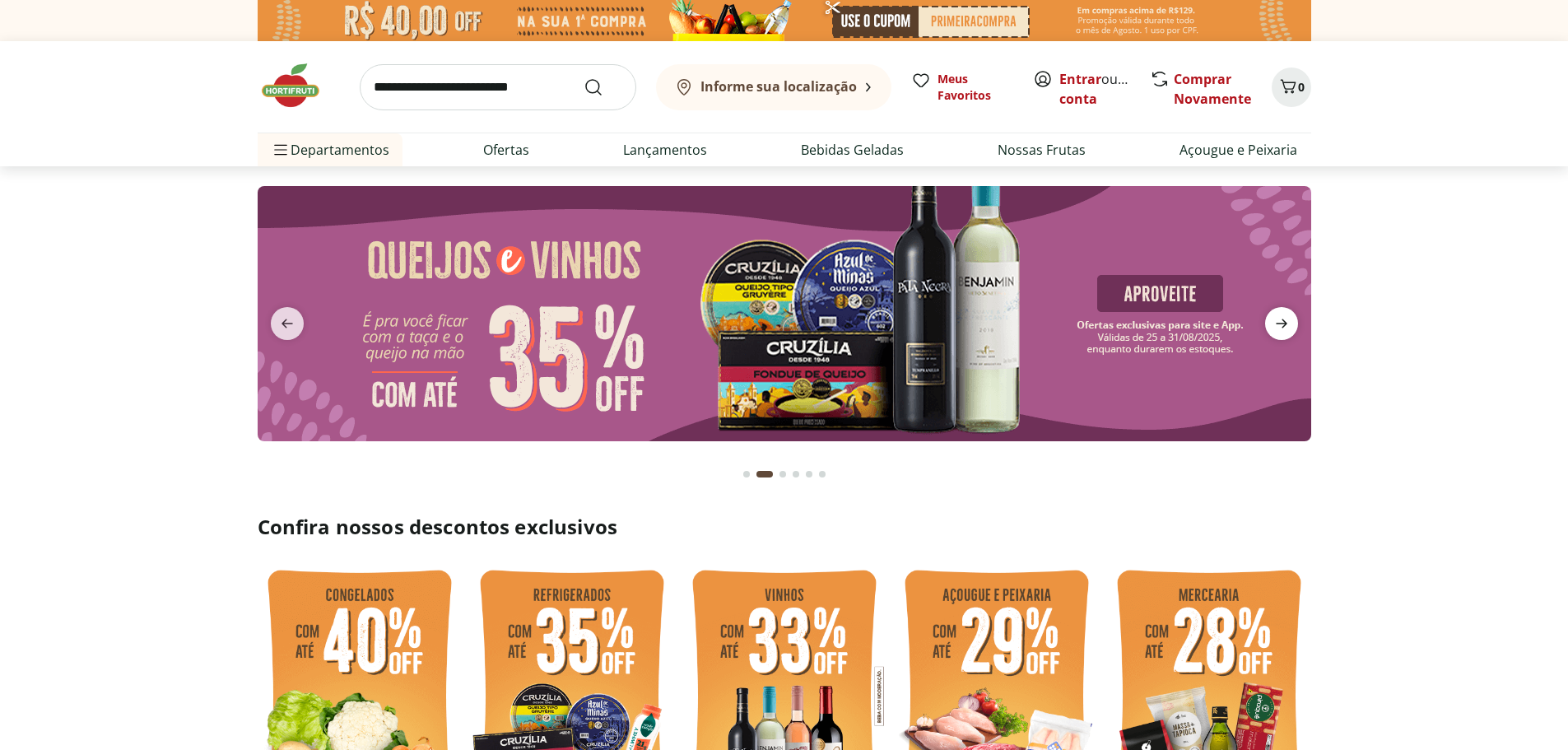
click at [1277, 322] on icon "next" at bounding box center [1282, 323] width 20 height 20
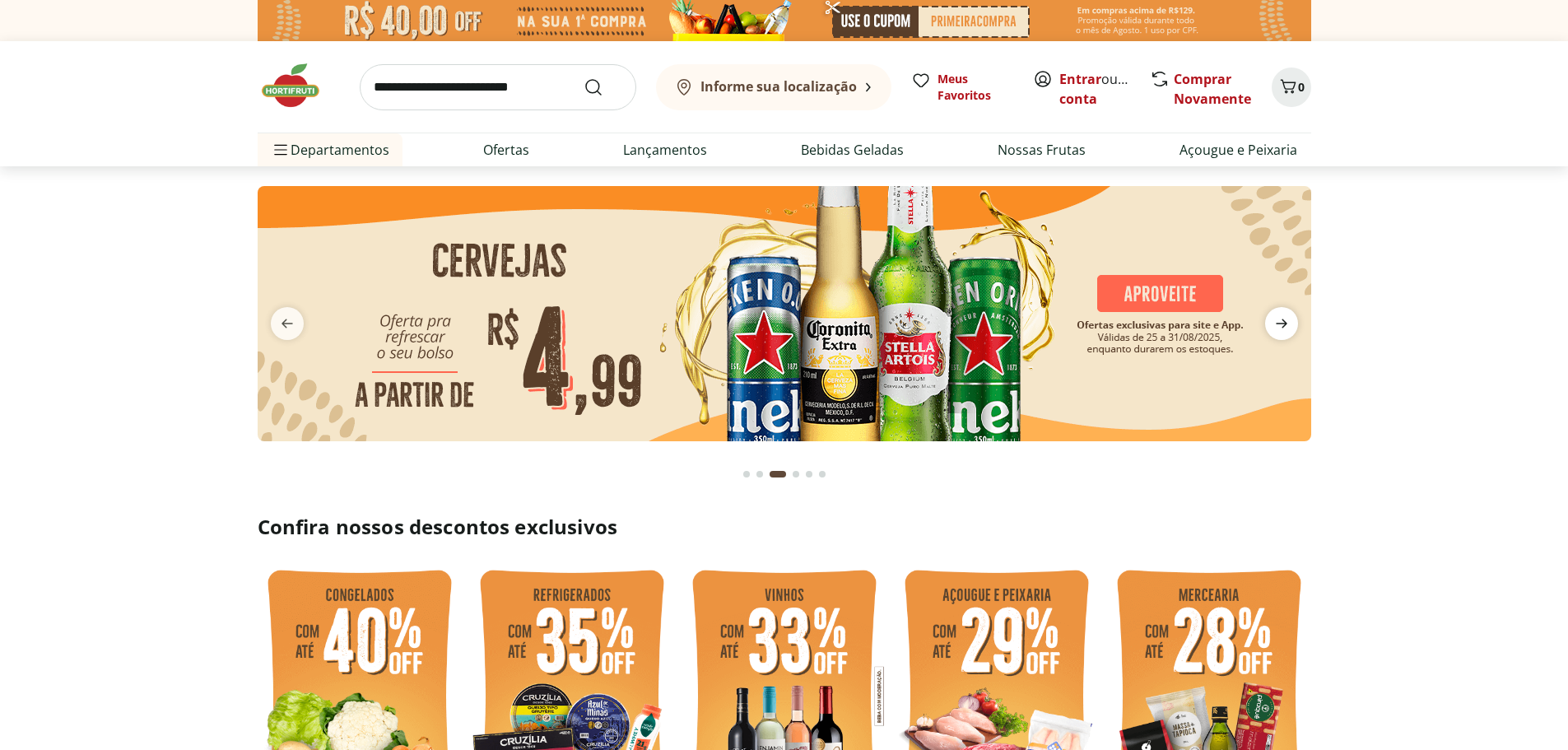
click at [1284, 320] on icon "next" at bounding box center [1282, 324] width 11 height 10
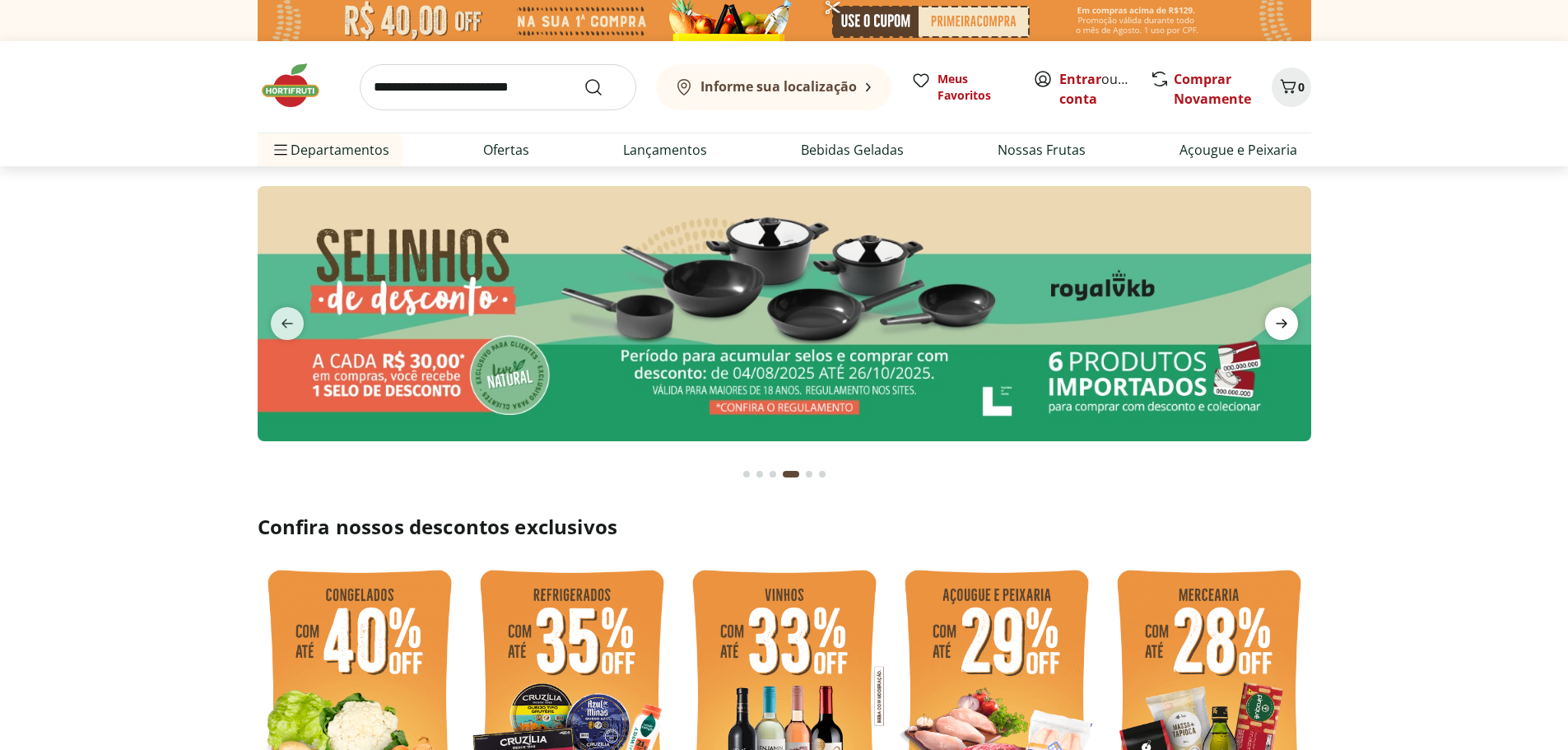
click at [1284, 320] on icon "next" at bounding box center [1282, 324] width 11 height 10
